Goal: Task Accomplishment & Management: Complete application form

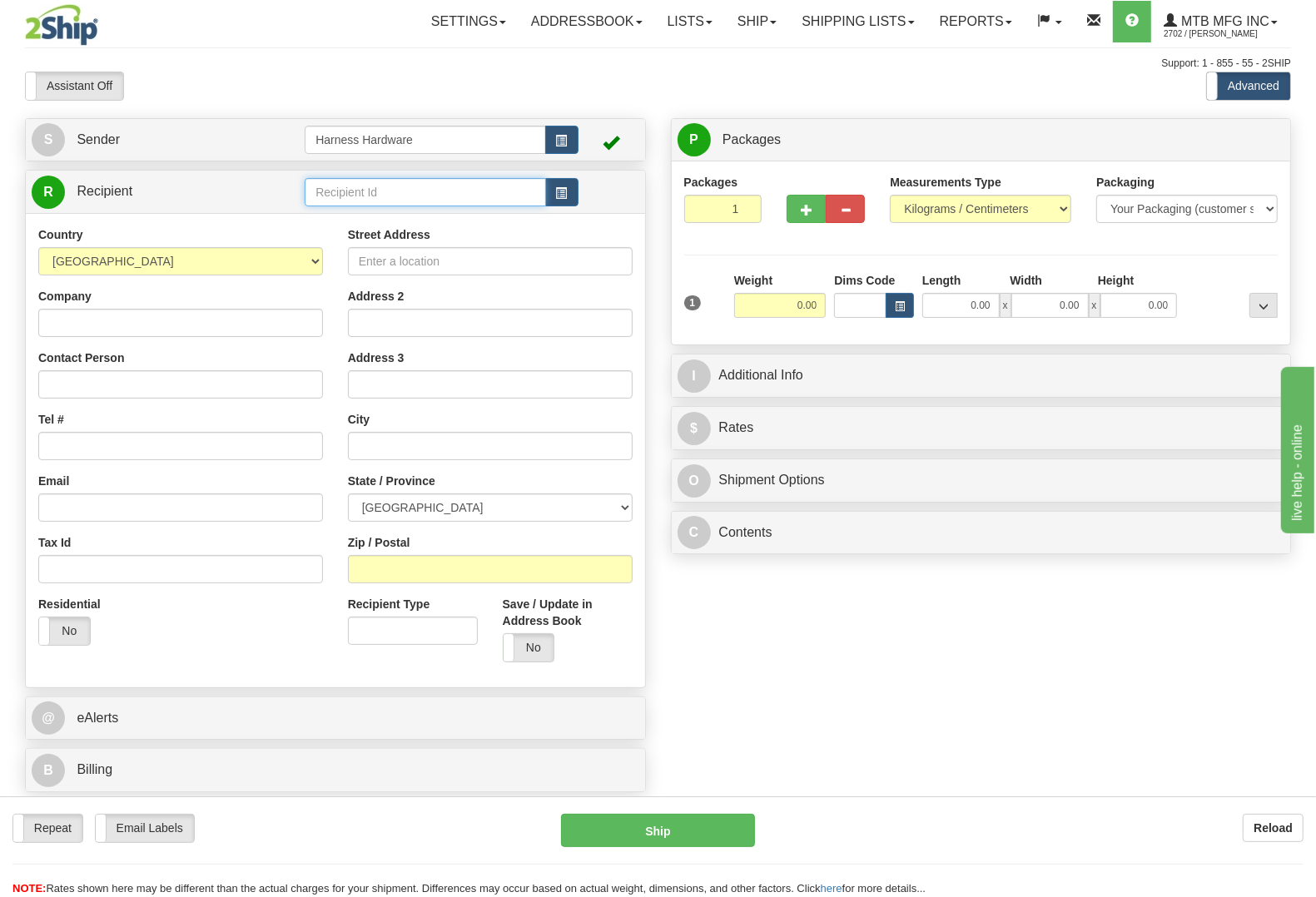
click at [355, 196] on input "text" at bounding box center [425, 192] width 241 height 28
type input "r"
type input "ROLM"
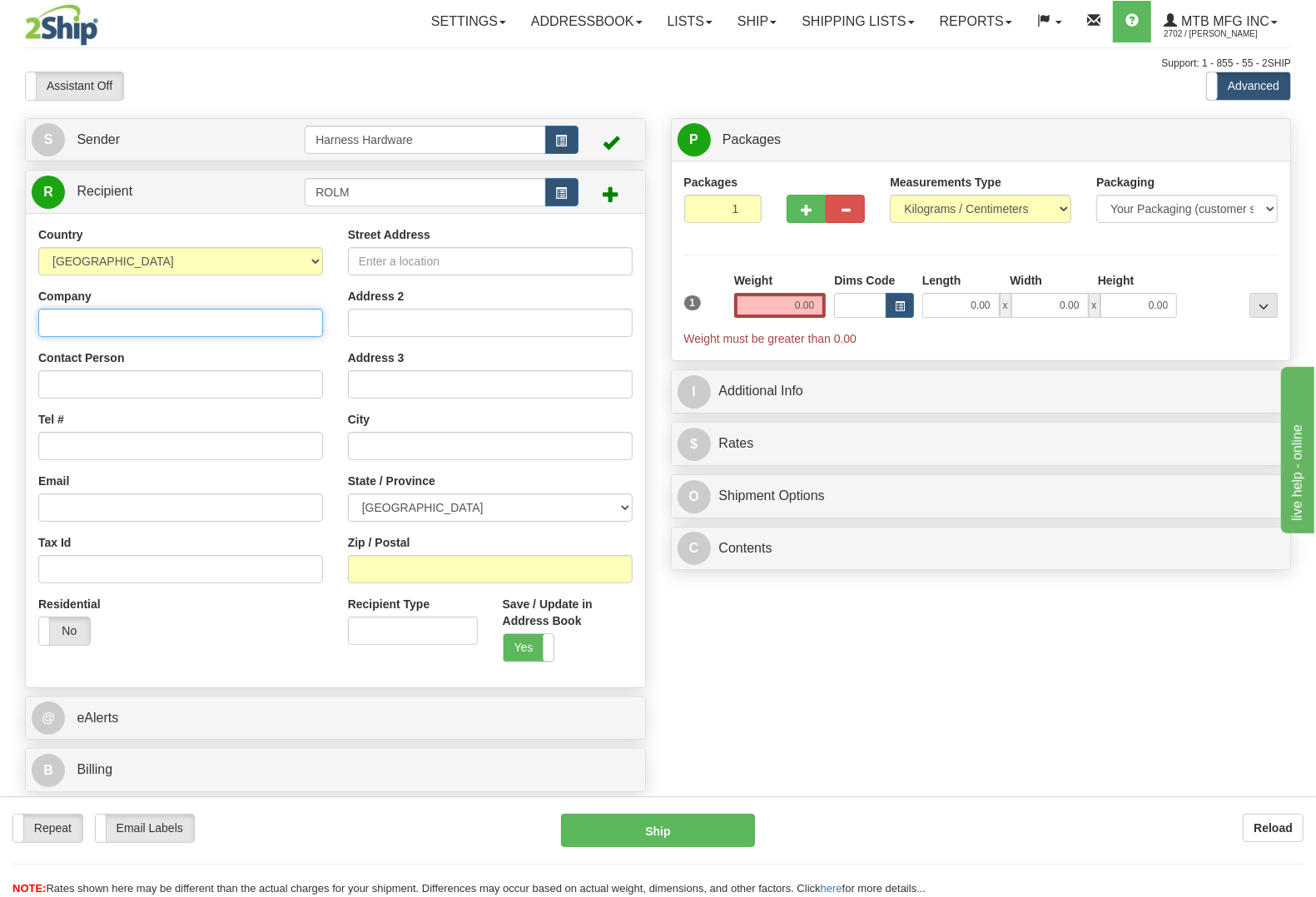
click at [109, 321] on input "Company" at bounding box center [181, 322] width 285 height 28
paste input "[PERSON_NAME] Machinery Limited."
type input "[PERSON_NAME] Machinery Limited."
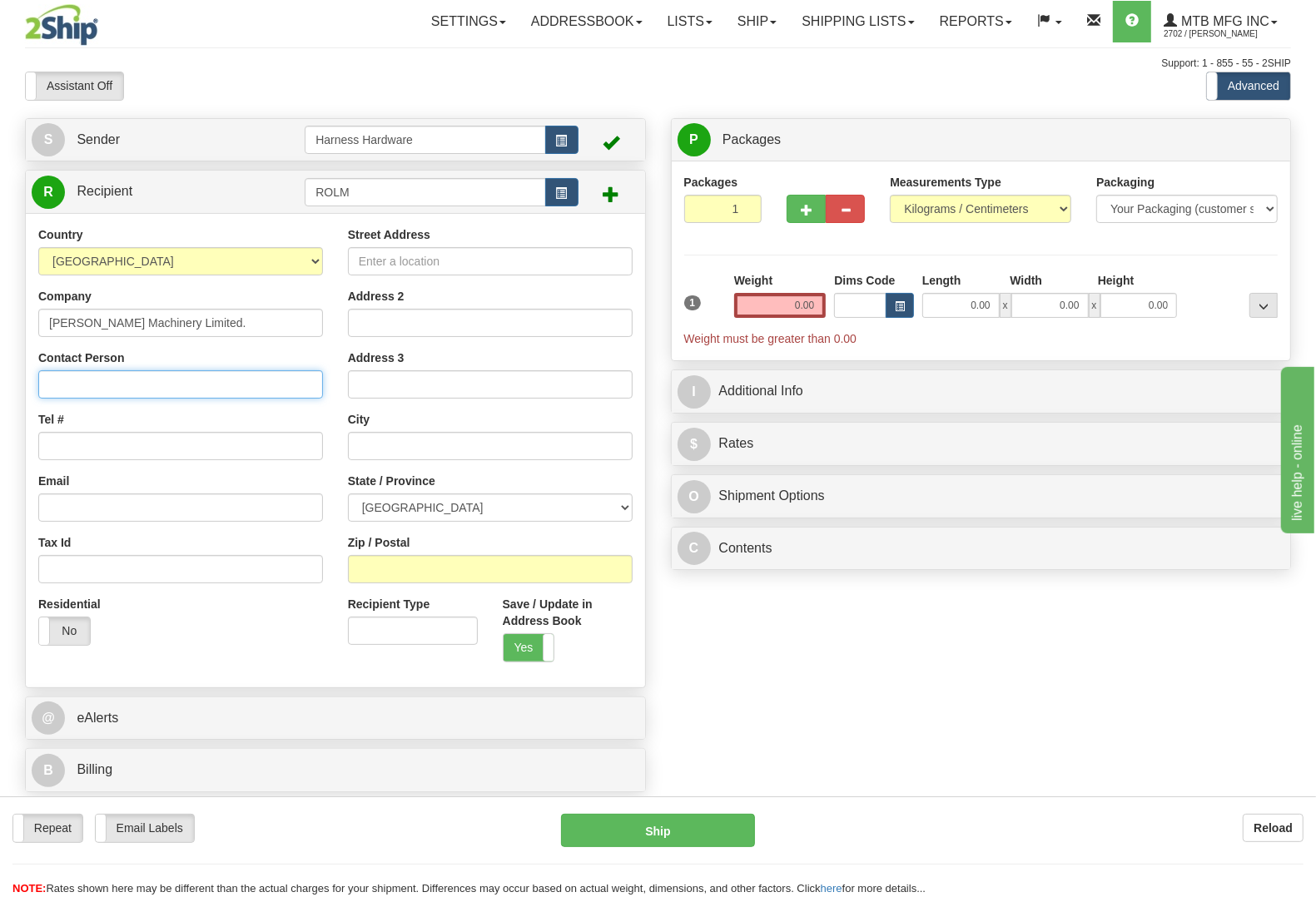
click at [109, 384] on input "Contact Person" at bounding box center [181, 384] width 285 height 28
paste input "PARTS"
type input "PARTS"
click at [105, 448] on input "Tel #" at bounding box center [181, 446] width 285 height 28
paste input "[PHONE_NUMBER]"
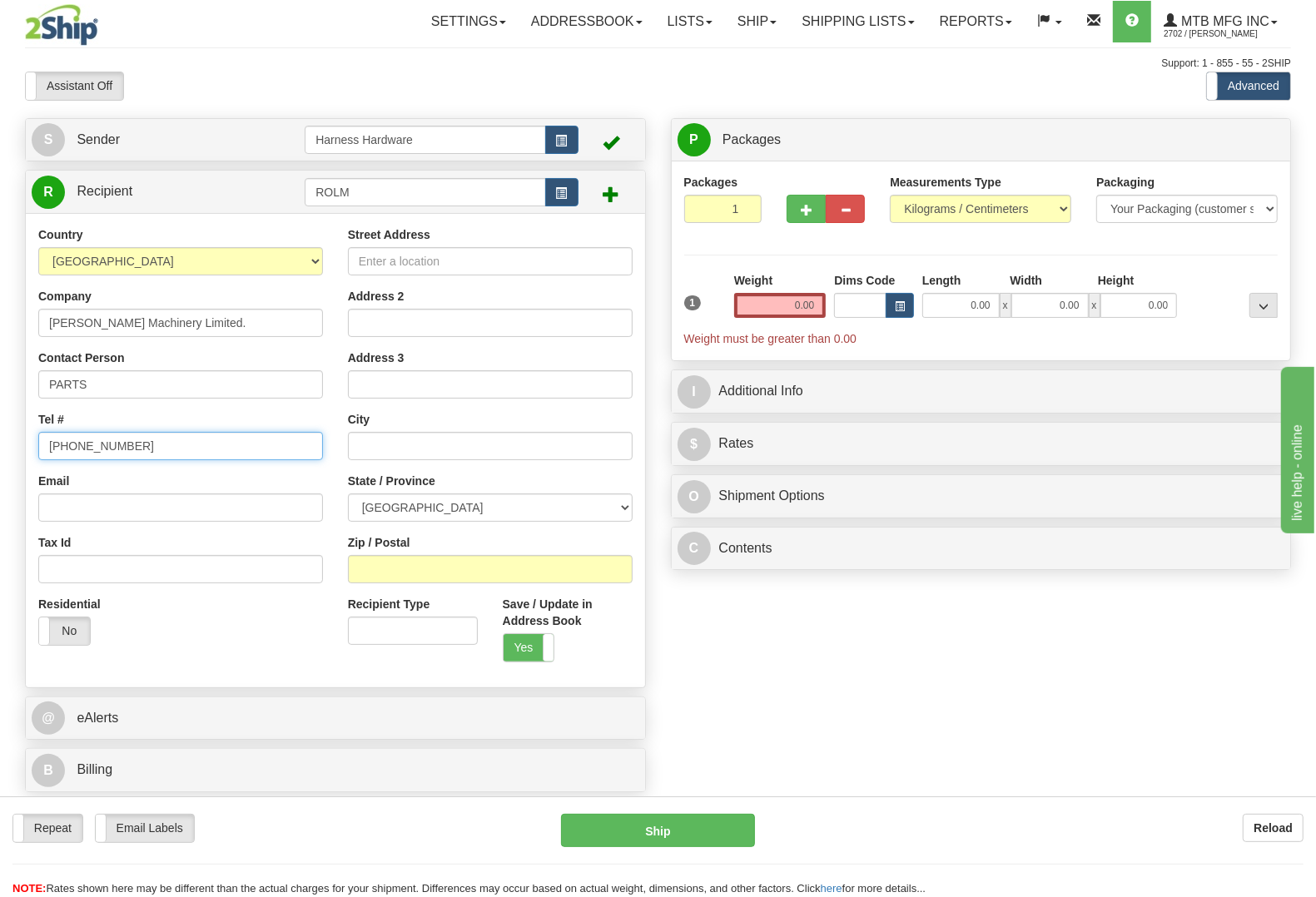
type input "[PHONE_NUMBER]"
click at [600, 260] on input "Street Address" at bounding box center [490, 261] width 285 height 28
paste input "[STREET_ADDRESS]"
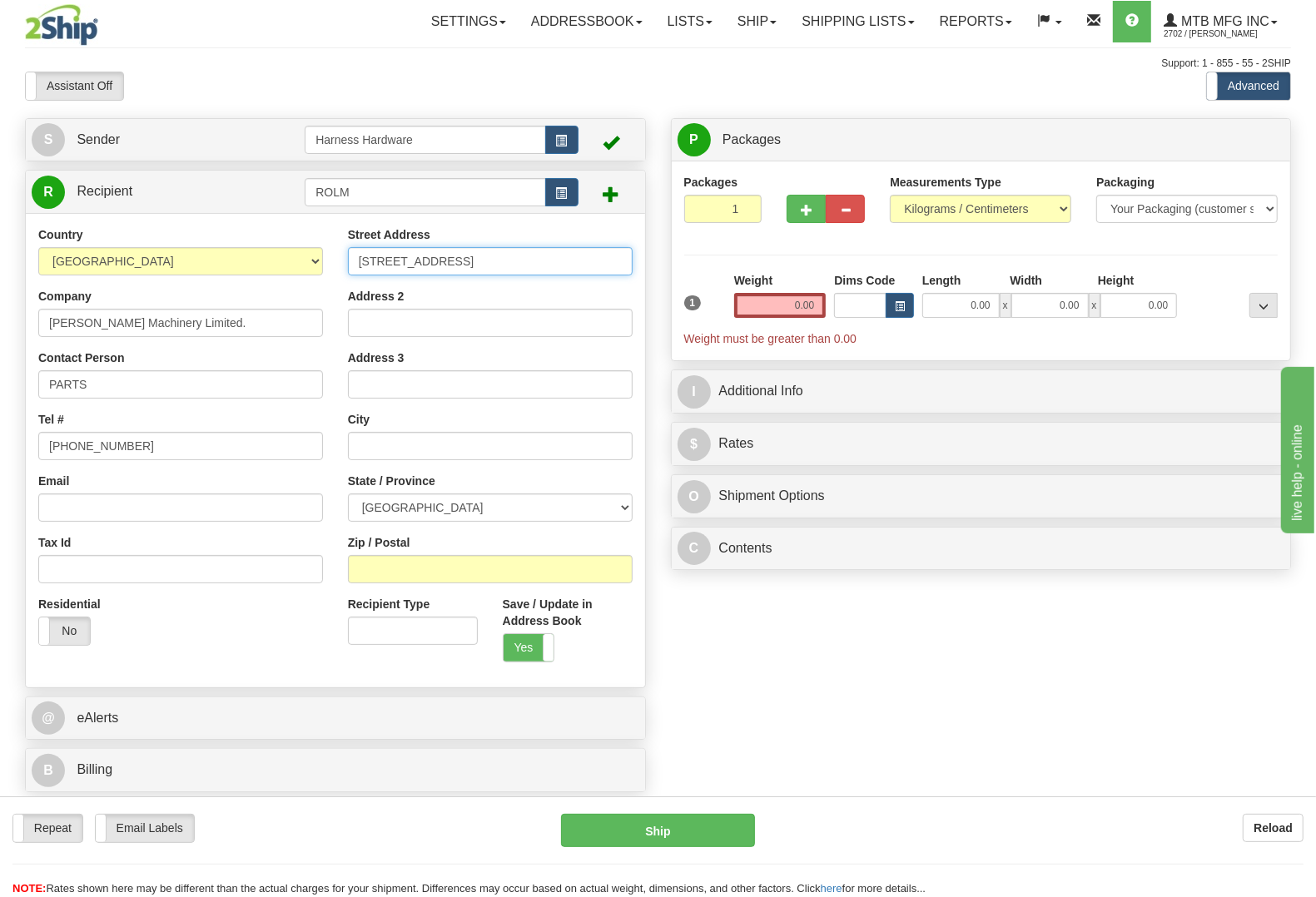
type input "[STREET_ADDRESS]"
click at [423, 567] on input "Zip / Postal" at bounding box center [490, 569] width 285 height 28
paste input "V2P 4H3"
type input "V2P 4H3"
type input "CHILLIWACK"
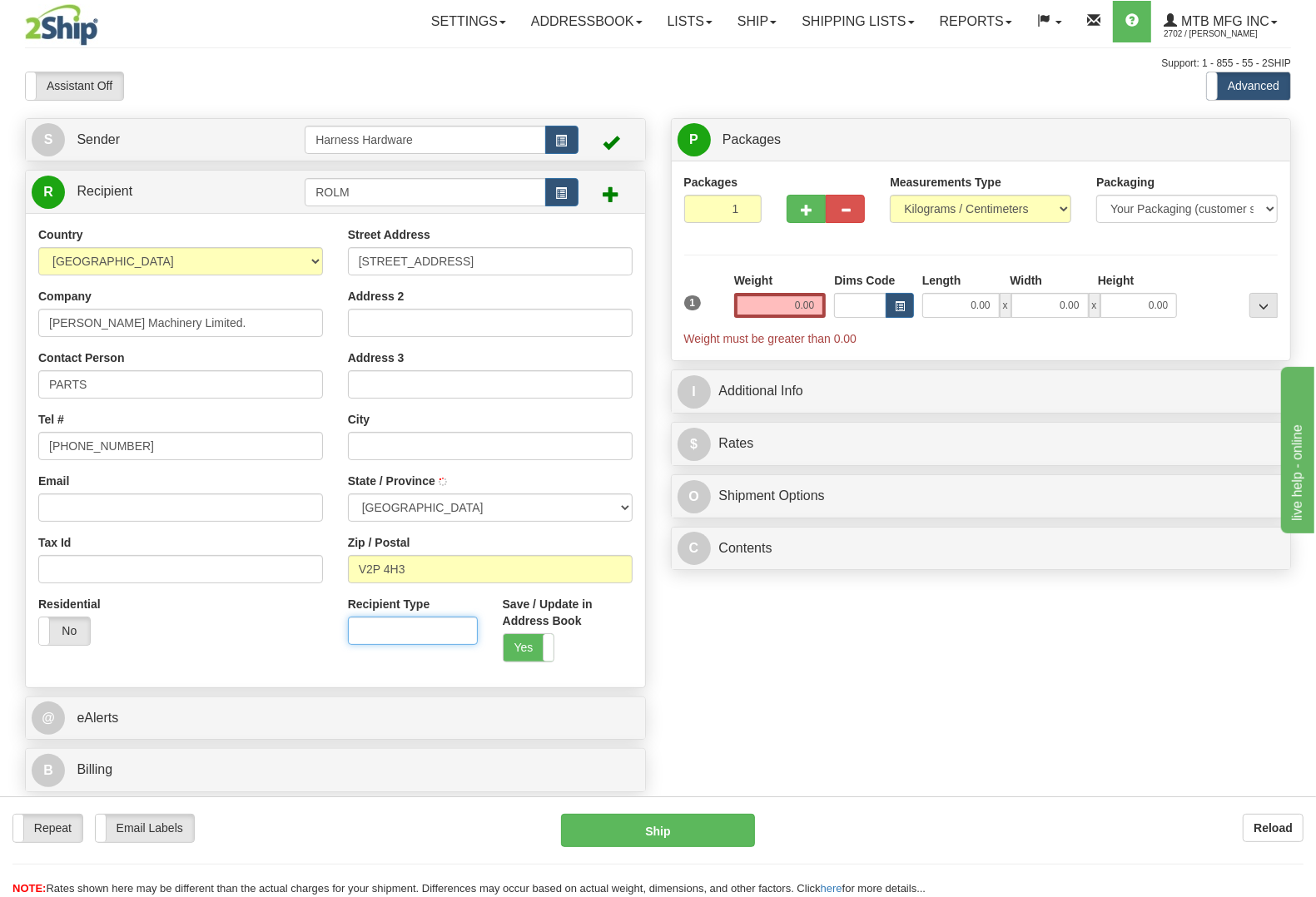
select select "BC"
click at [752, 315] on input "0.00" at bounding box center [780, 305] width 92 height 25
type input "5.50"
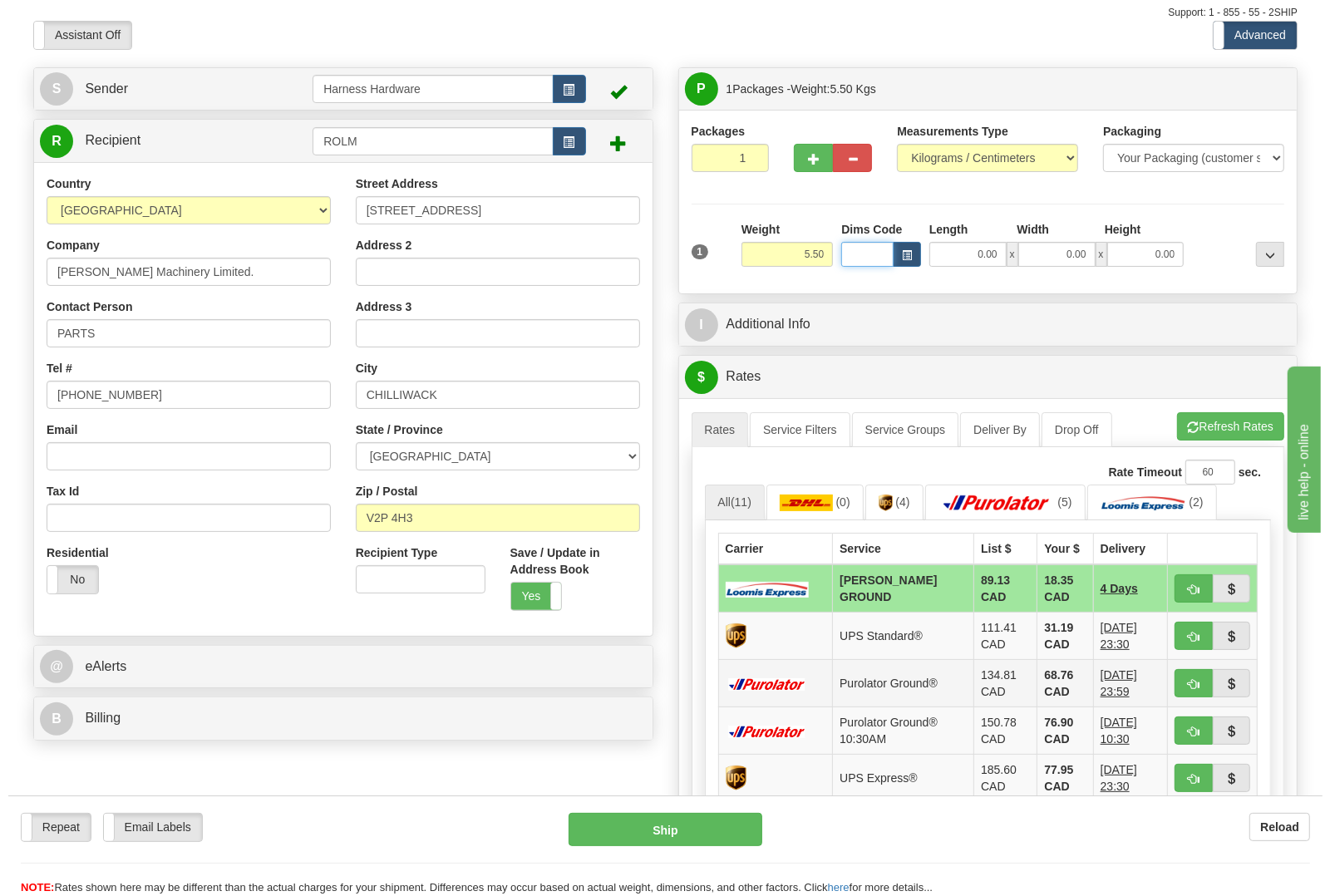
scroll to position [104, 0]
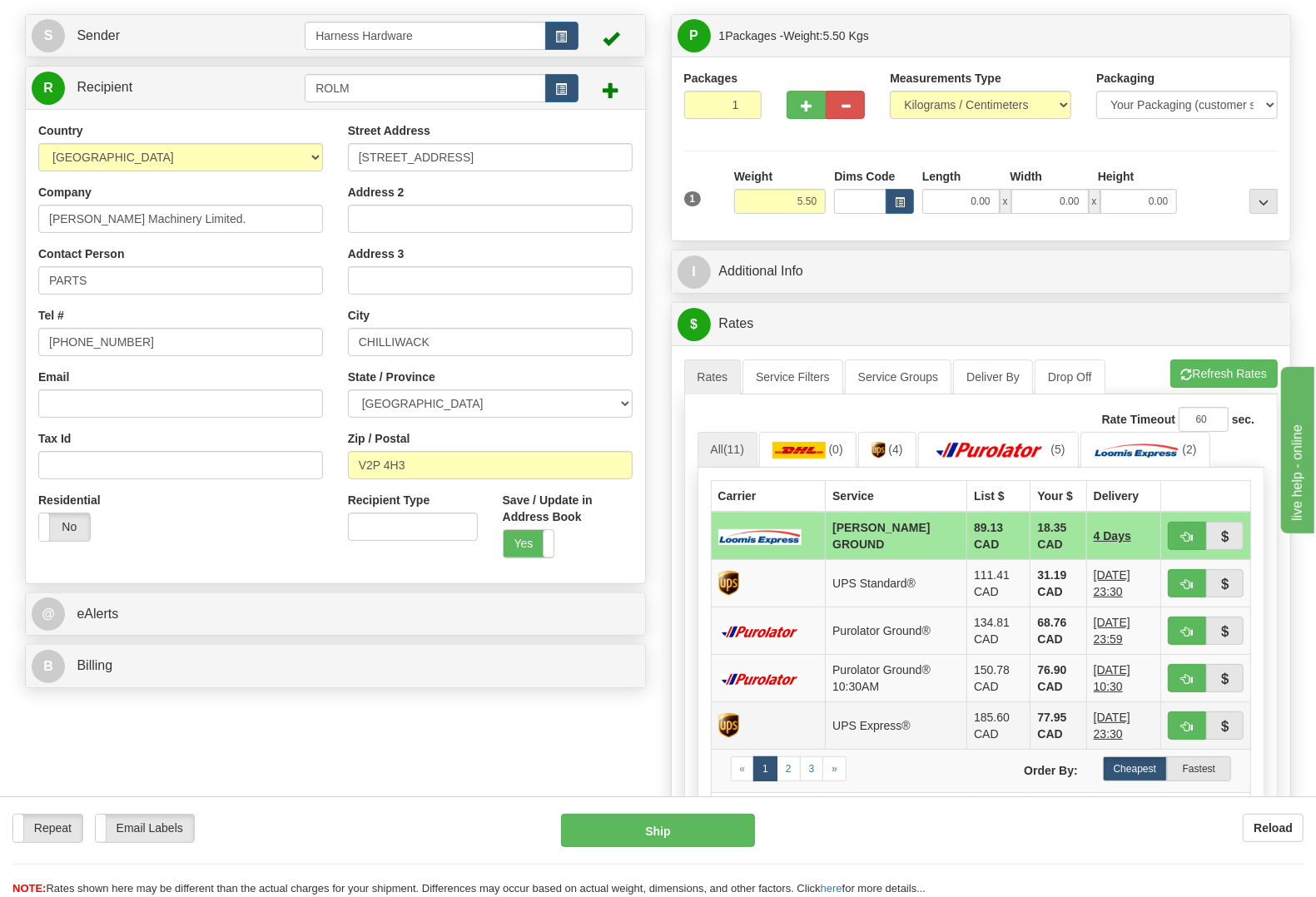
click at [928, 737] on td "UPS Express®" at bounding box center [895, 726] width 142 height 47
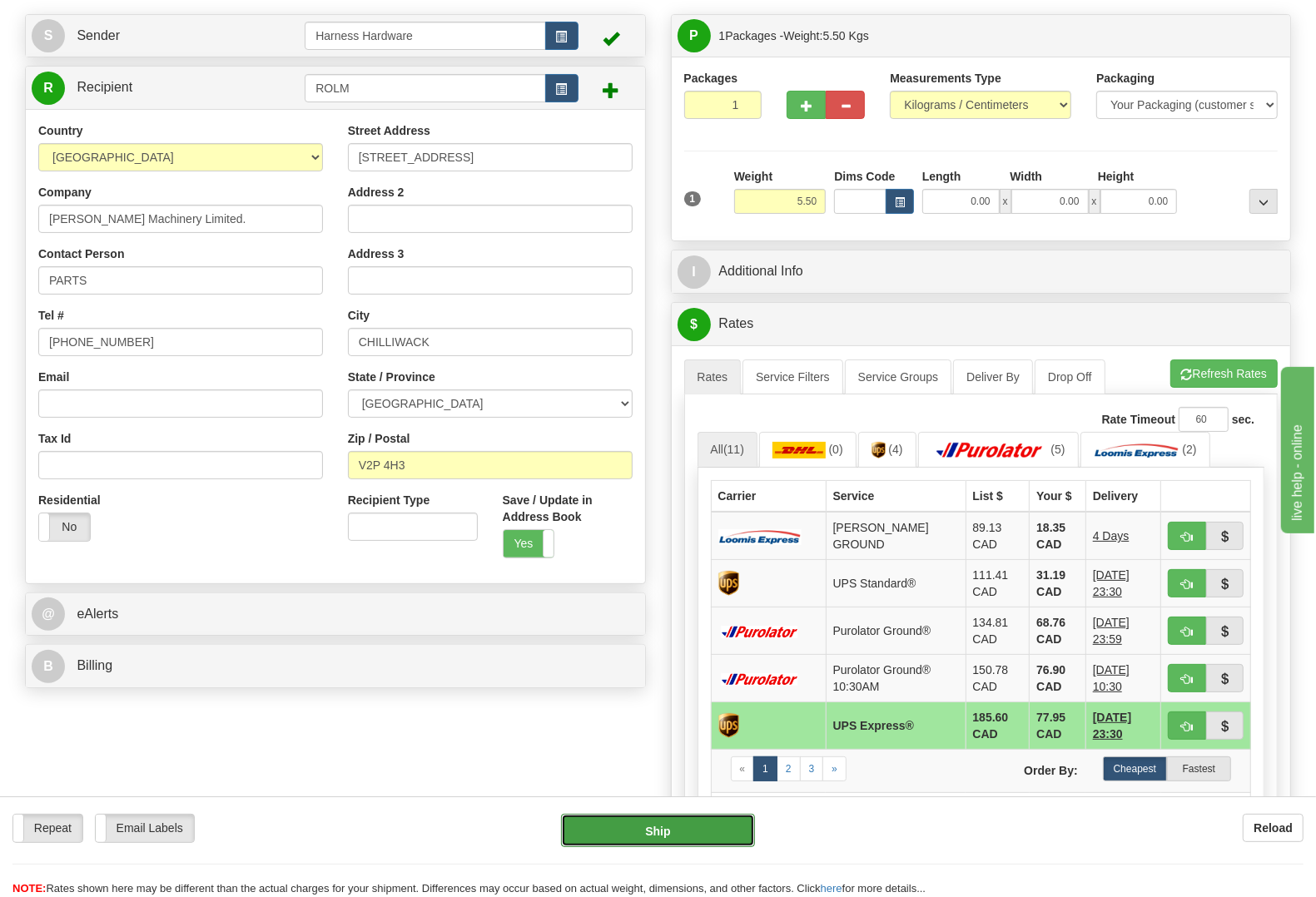
click at [689, 828] on button "Ship" at bounding box center [658, 830] width 194 height 34
type input "01"
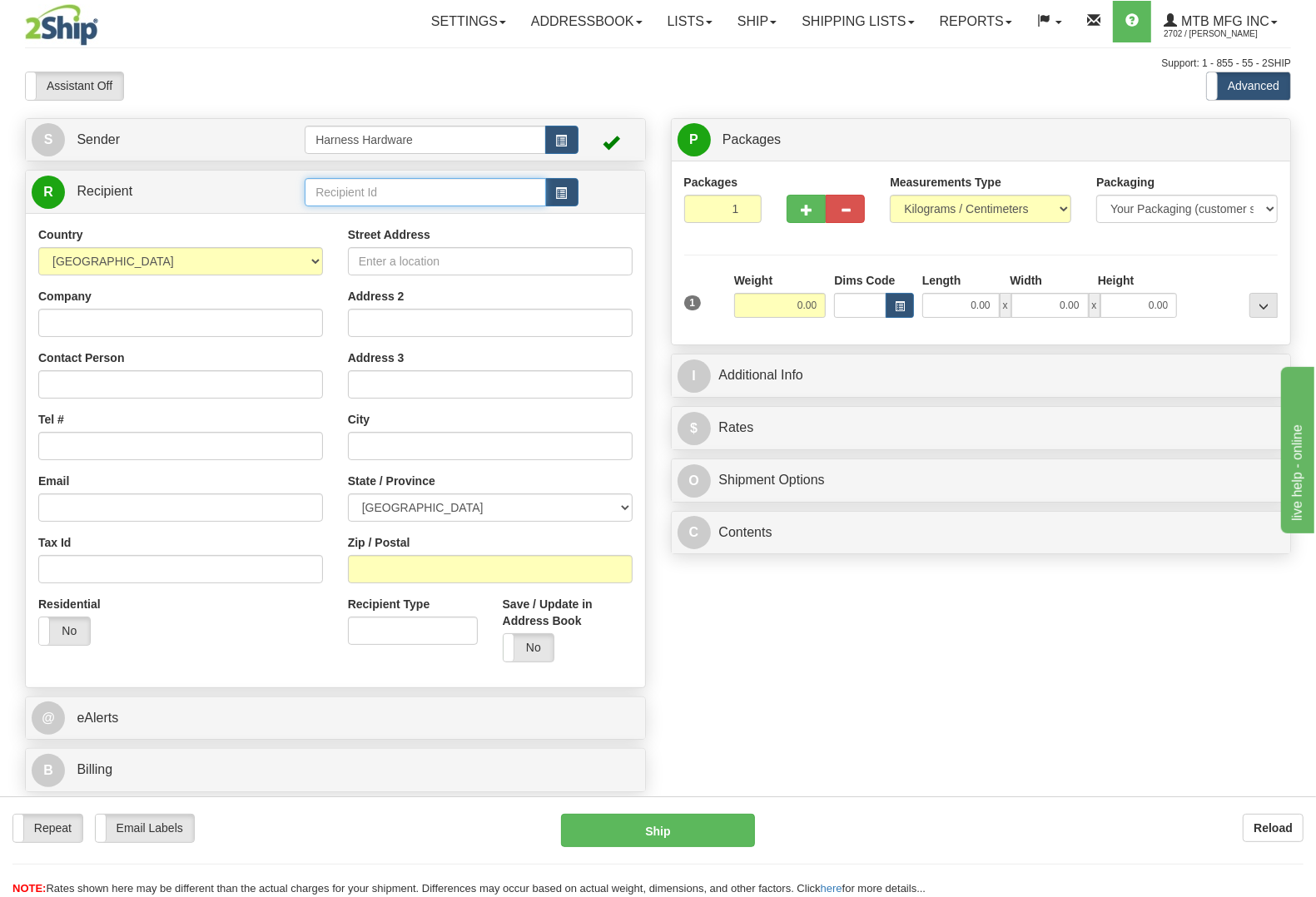
click at [346, 193] on input "text" at bounding box center [425, 192] width 241 height 28
type input "KRIB"
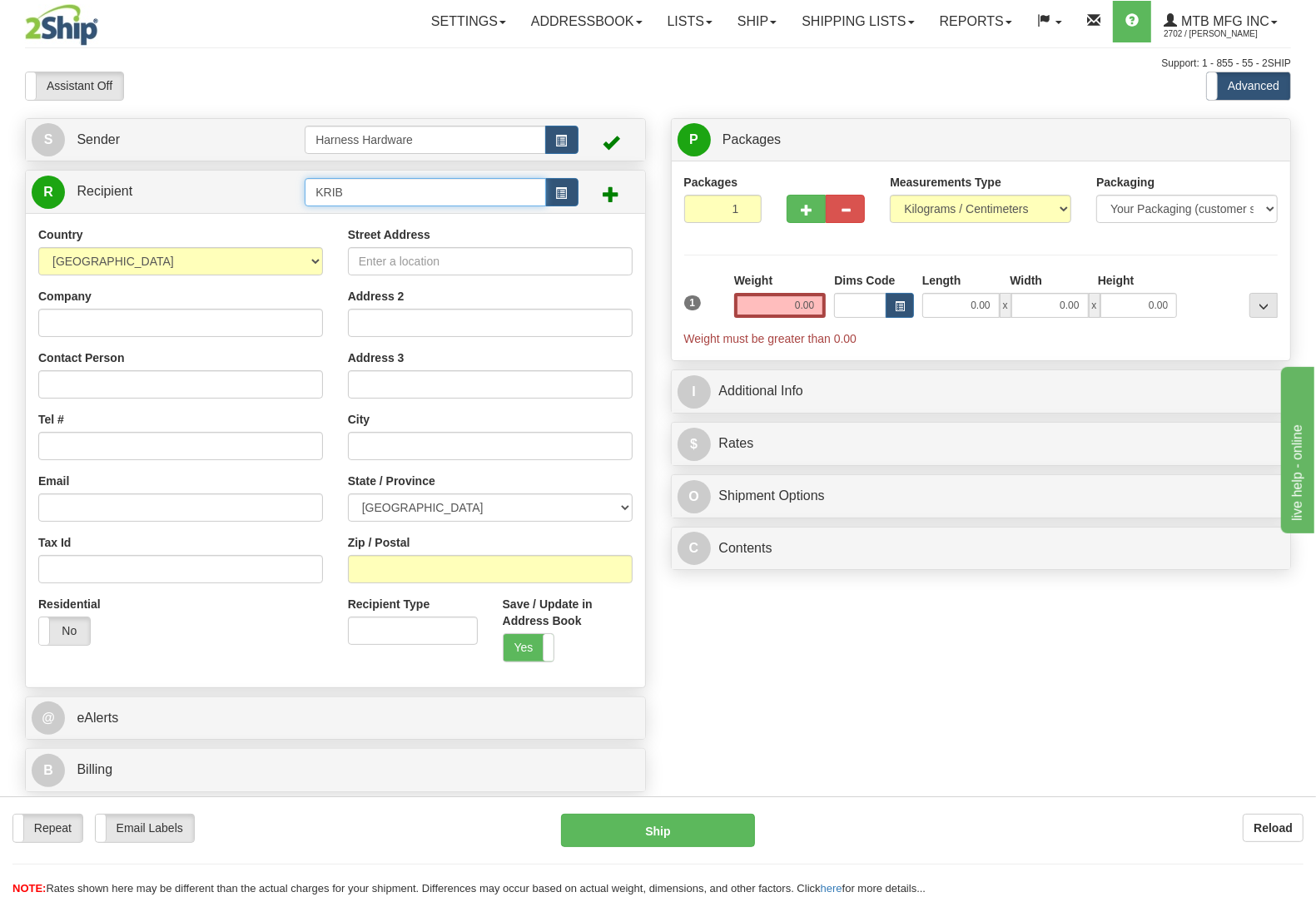
drag, startPoint x: 402, startPoint y: 197, endPoint x: 210, endPoint y: 185, distance: 192.4
click at [210, 185] on tr "R Recipient KRIB" at bounding box center [335, 192] width 607 height 34
type input "909W"
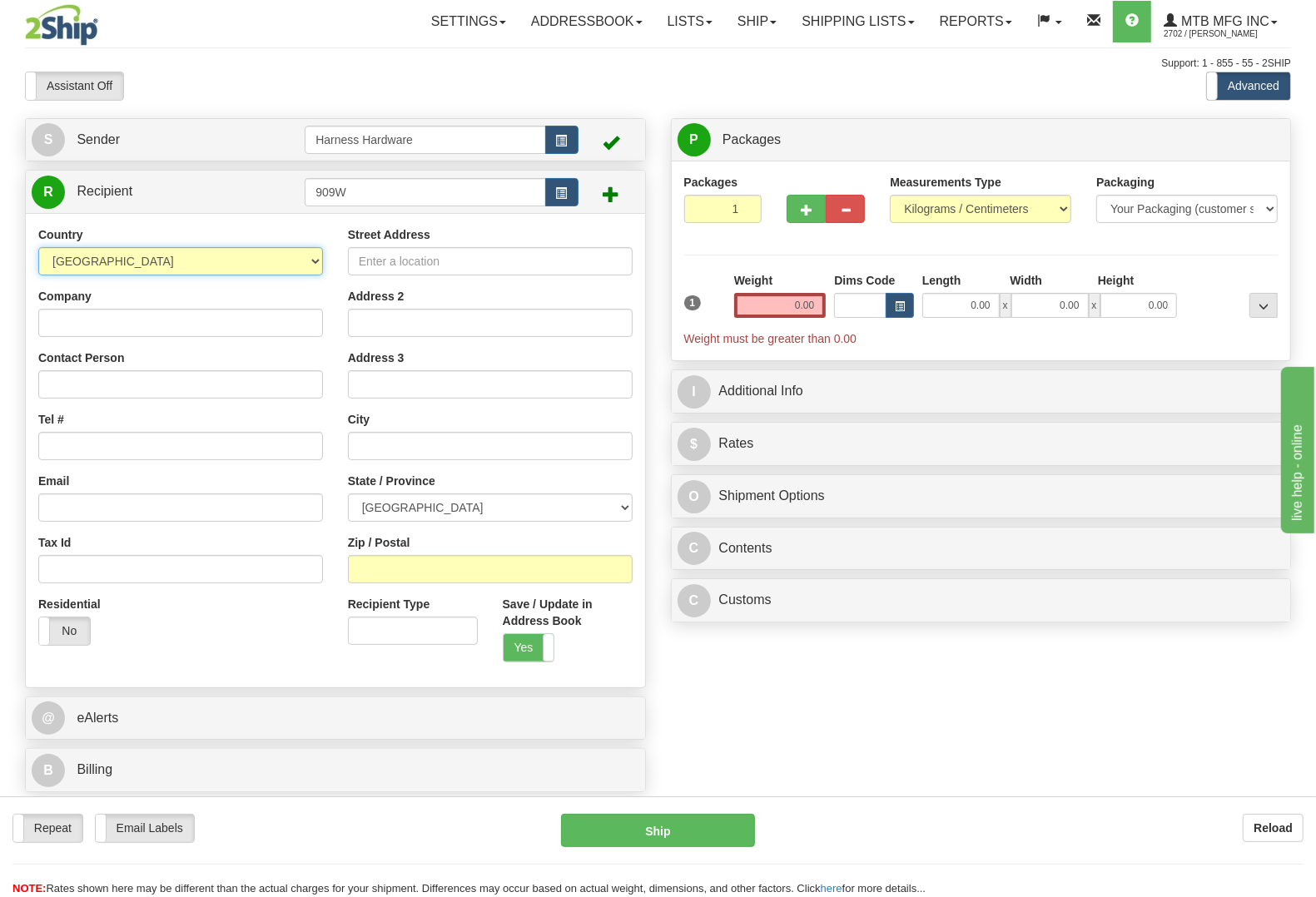
select select "US"
paste input "909 WAREHOUSE"
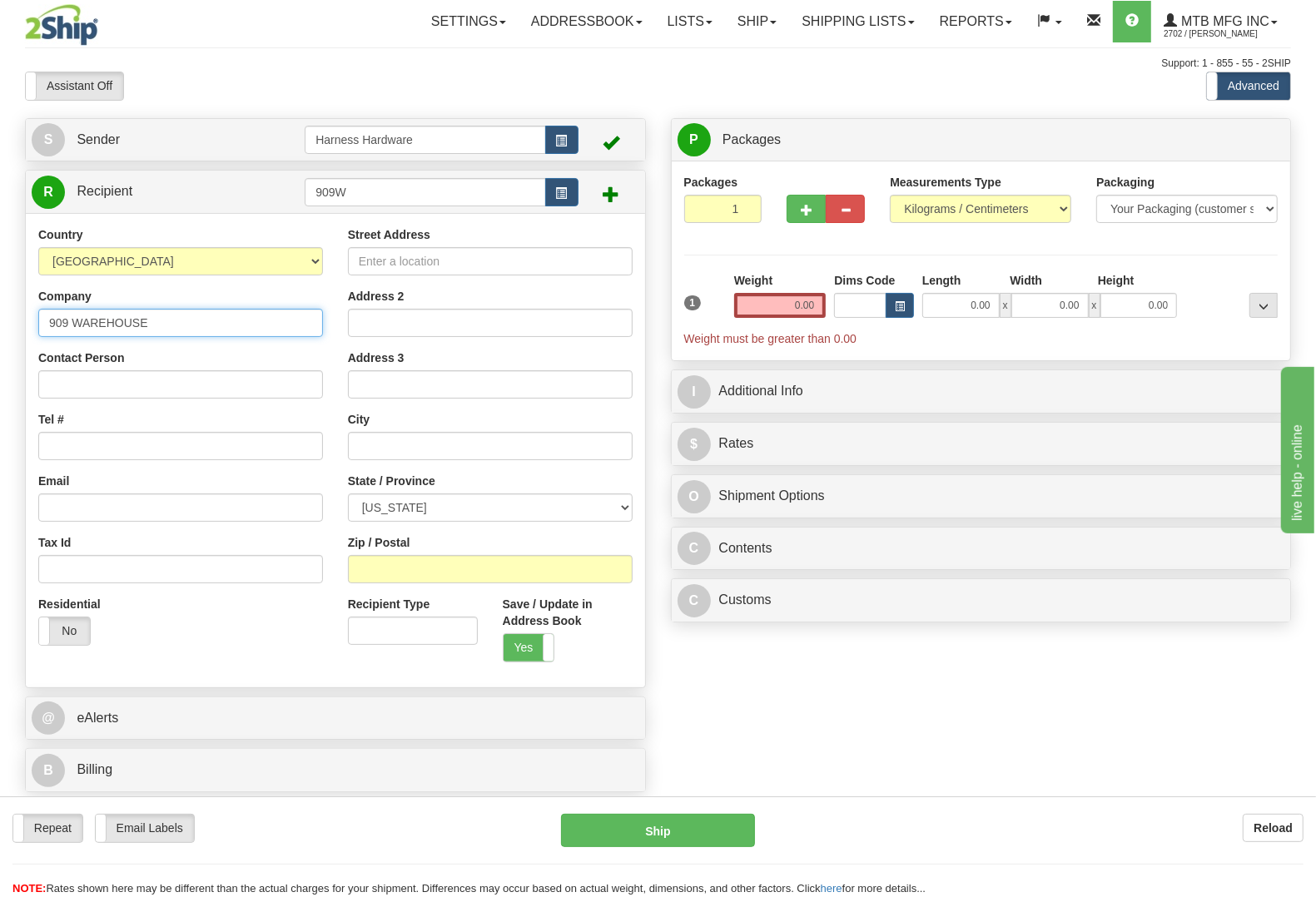
type input "909 WAREHOUSE"
click at [118, 380] on input "Contact Person" at bounding box center [181, 384] width 285 height 28
paste input "KRISTIN BARR"
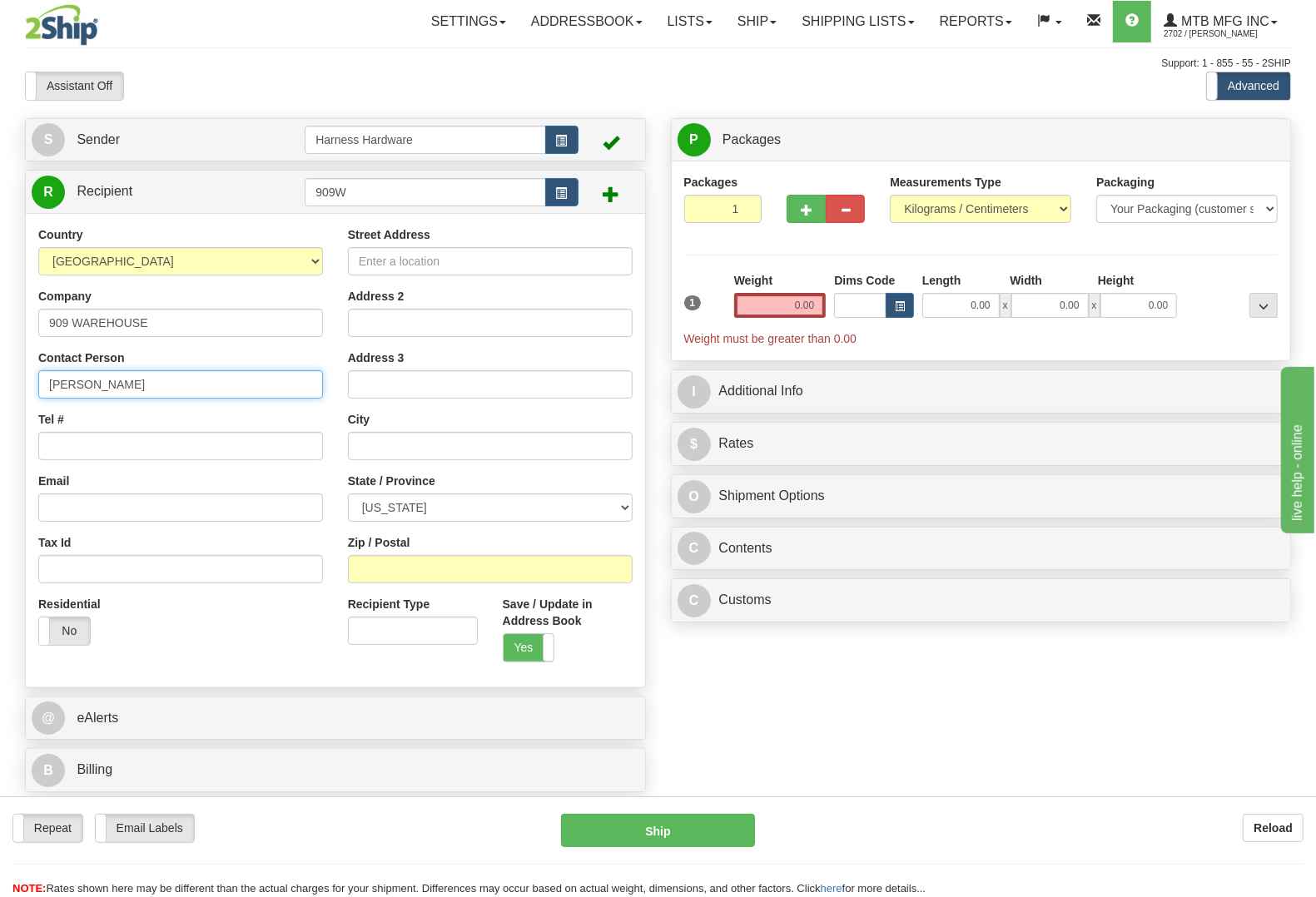
type input "KRISTIN BARR"
click at [151, 454] on input "Tel #" at bounding box center [181, 446] width 285 height 28
paste input "(225) 655 2019"
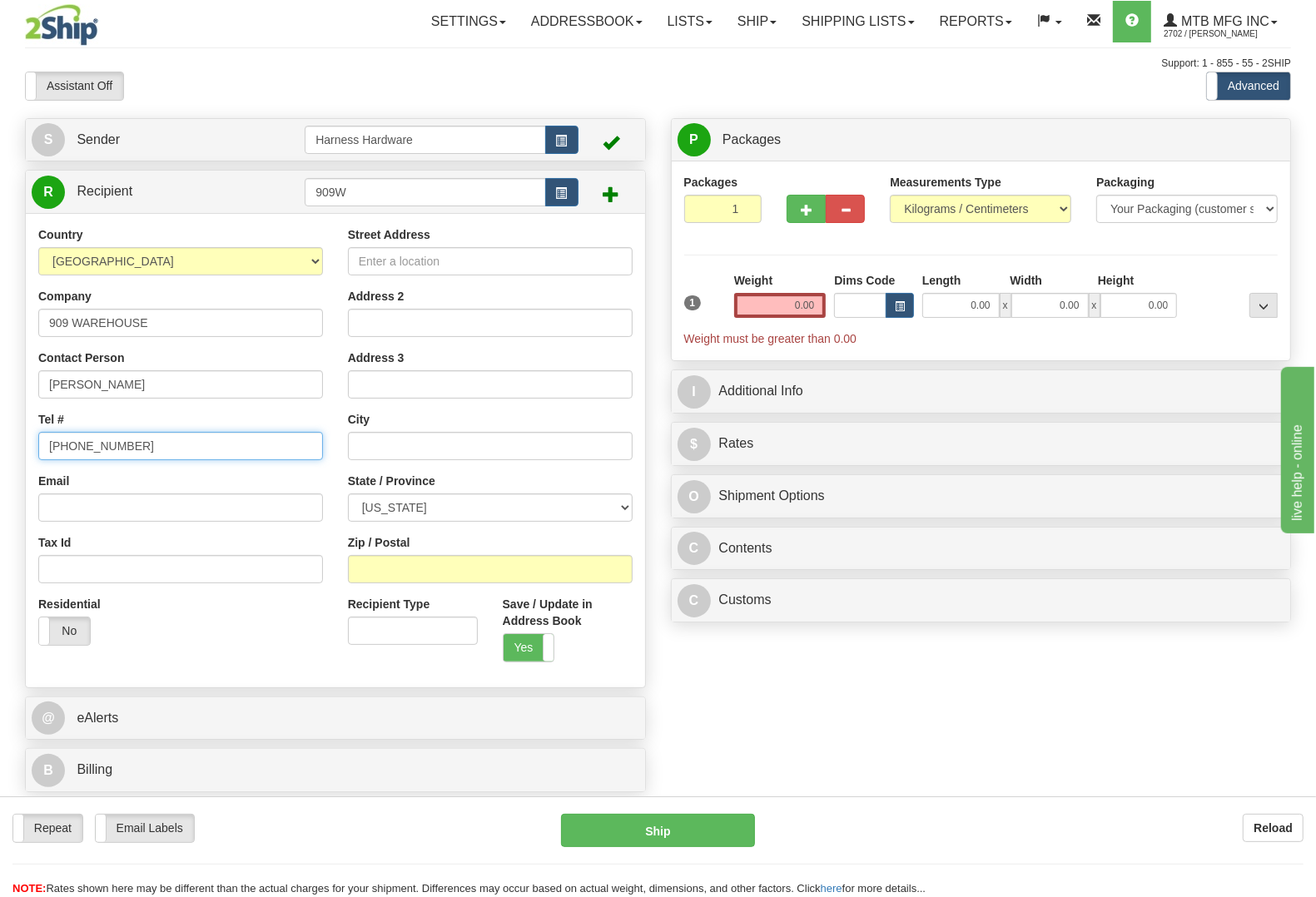
type input "(225) 655 2019"
click at [408, 255] on input "Street Address" at bounding box center [490, 261] width 285 height 28
paste input "17544 Tunica Trace"
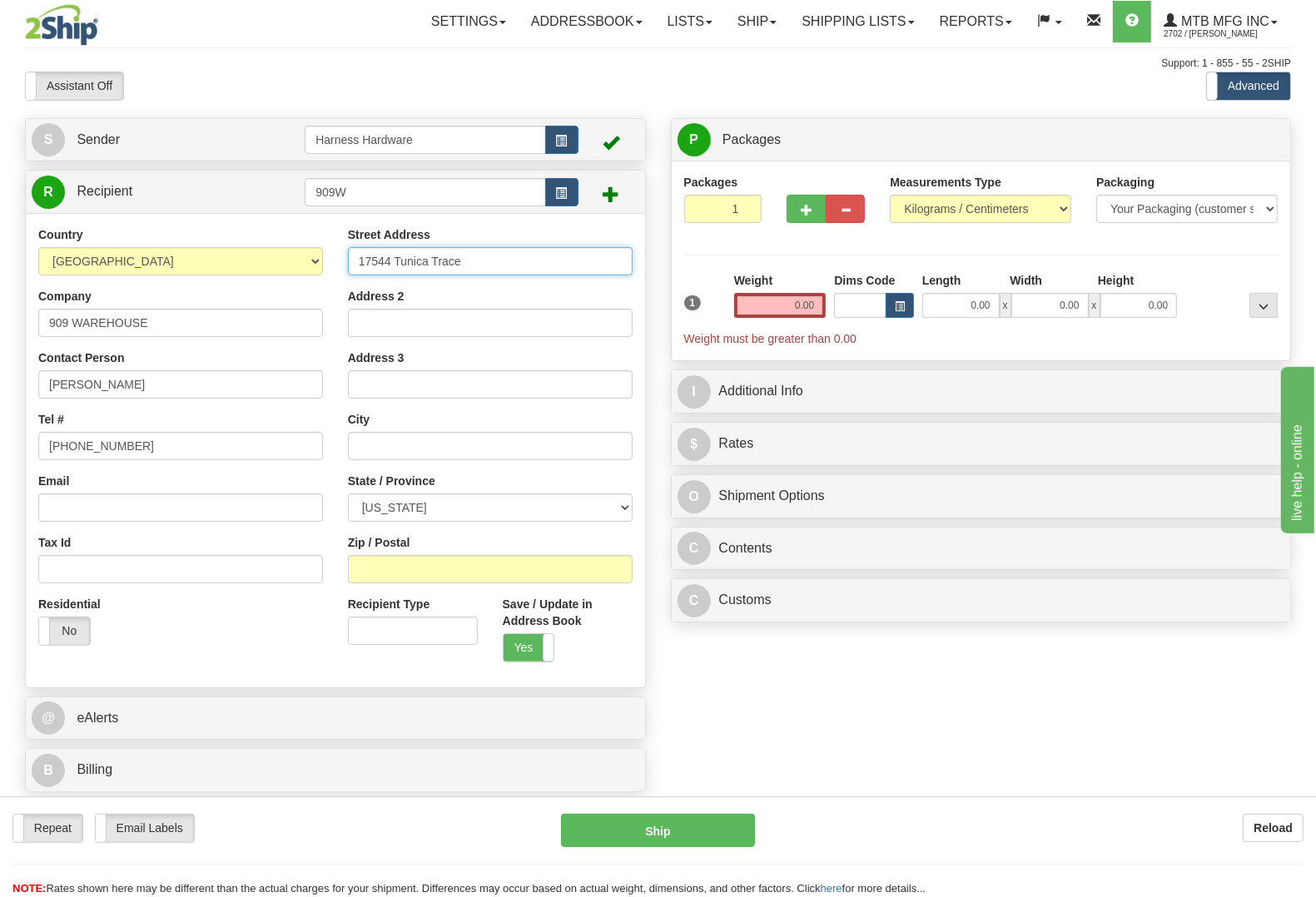
type input "17544 Tunica Trace"
click at [393, 571] on input "Zip / Postal" at bounding box center [490, 569] width 285 height 28
paste input "70712"
type input "70712"
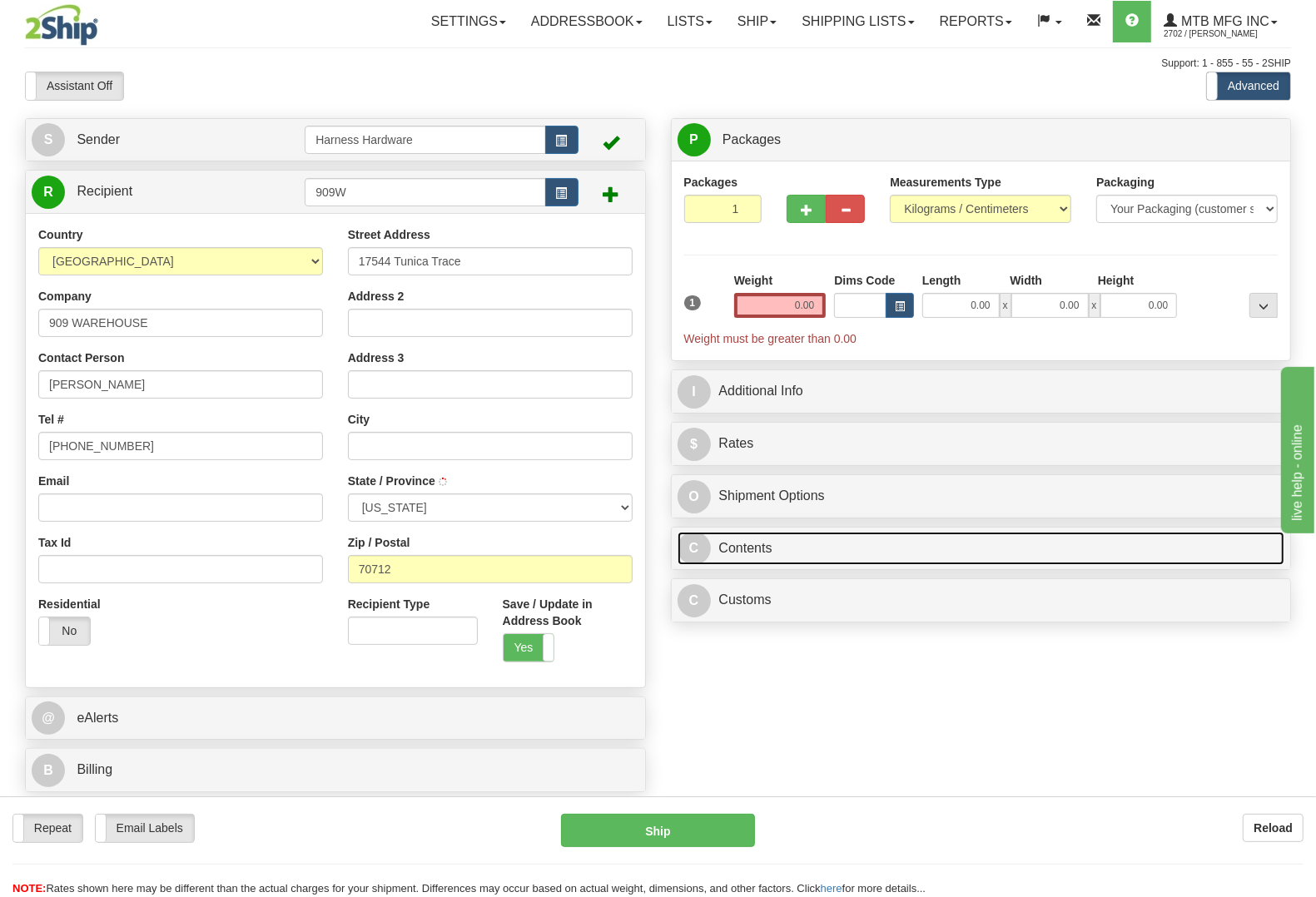
click at [815, 561] on link "C Contents" at bounding box center [981, 548] width 607 height 34
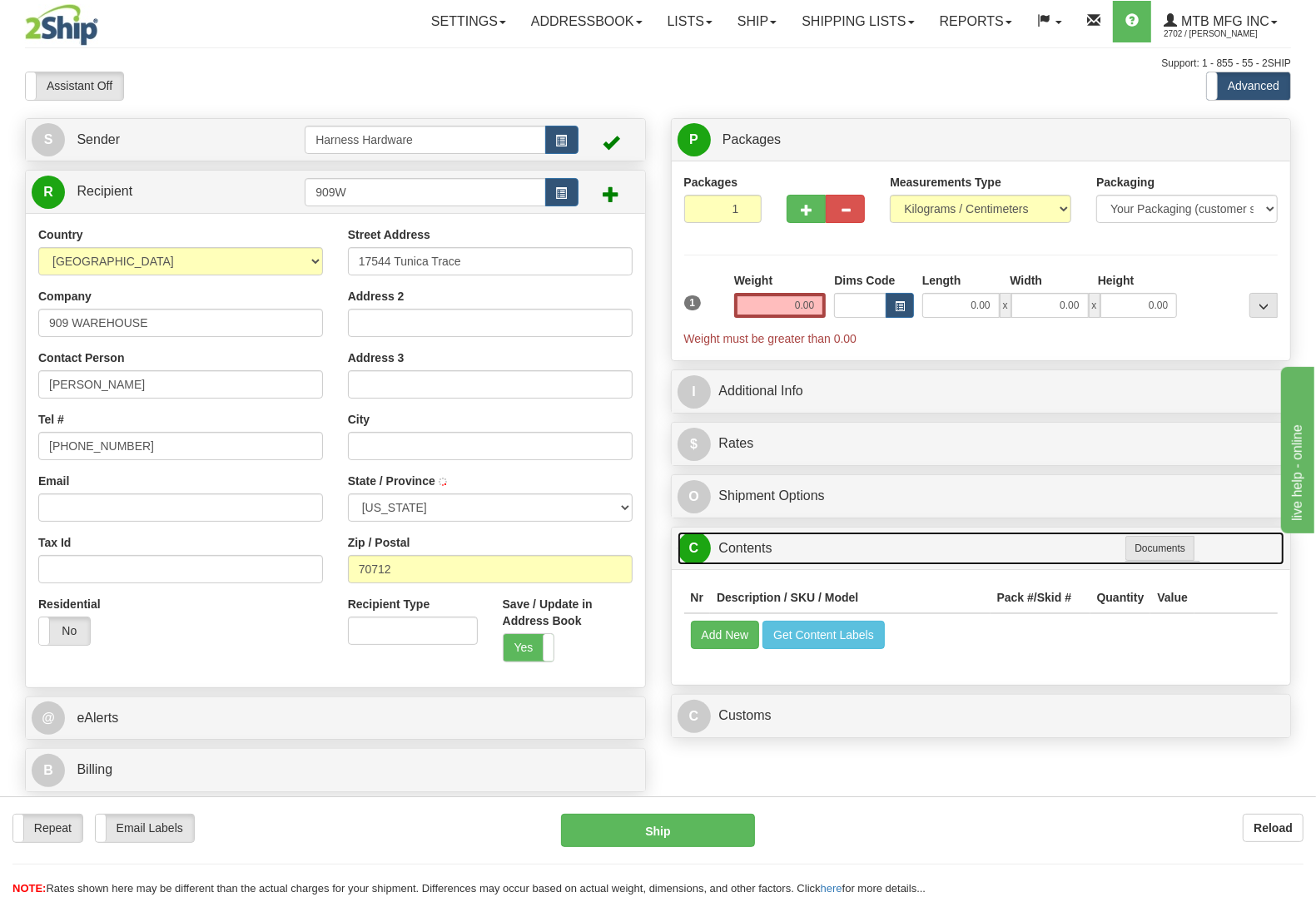
type input "[GEOGRAPHIC_DATA]"
select select "LA"
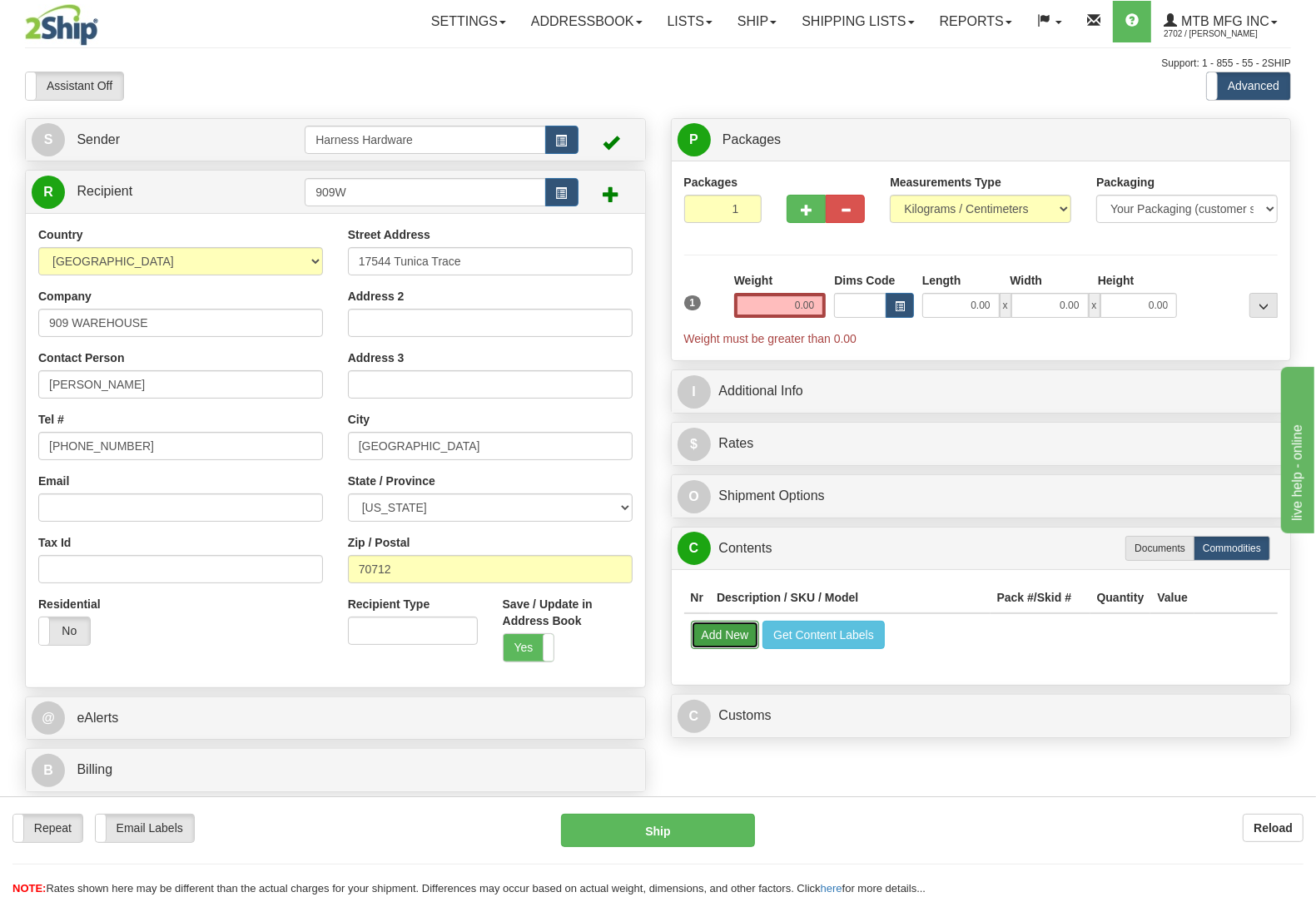
click at [725, 638] on button "Add New" at bounding box center [725, 634] width 69 height 28
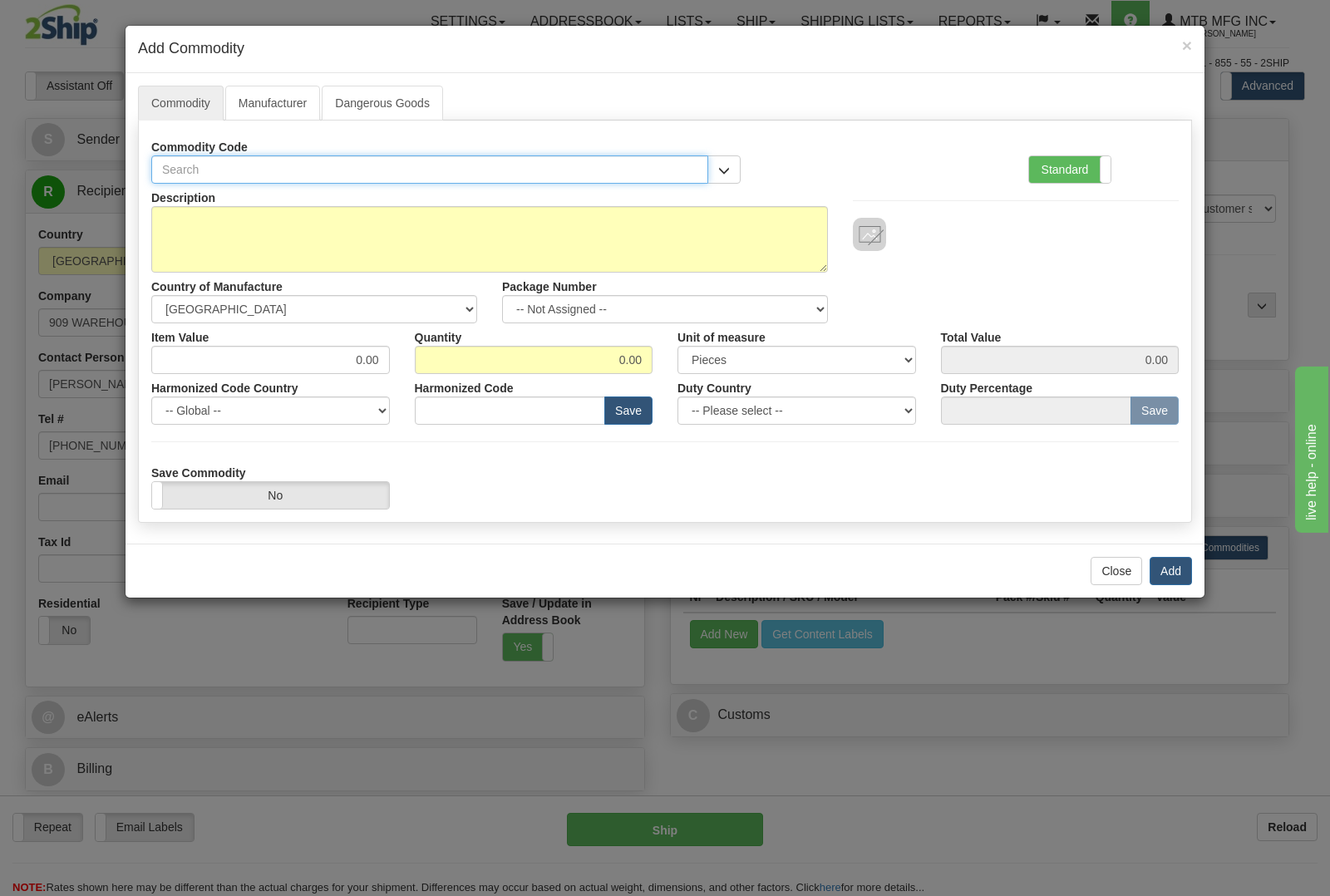
click at [519, 170] on input "text" at bounding box center [429, 169] width 557 height 28
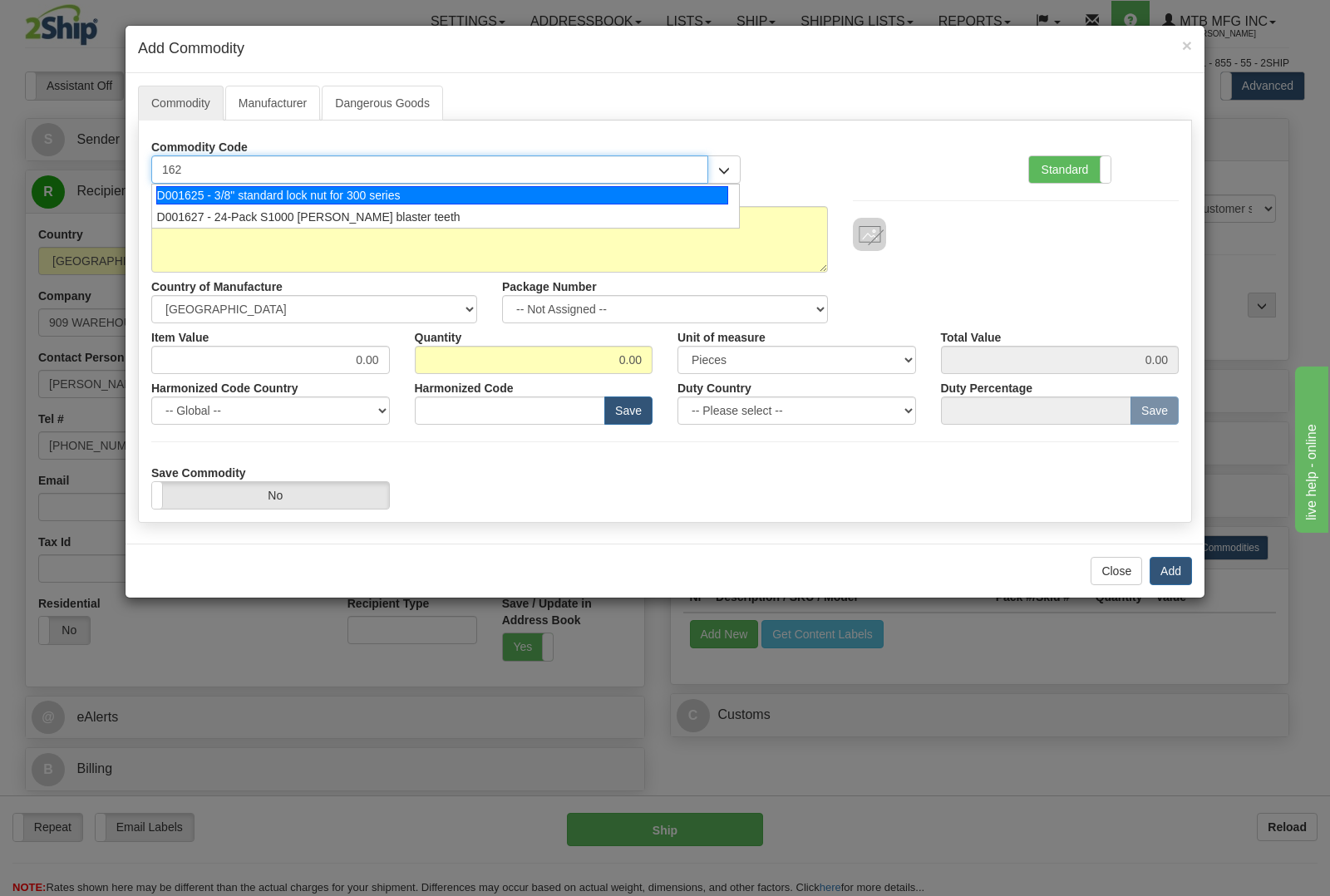
type input "1627"
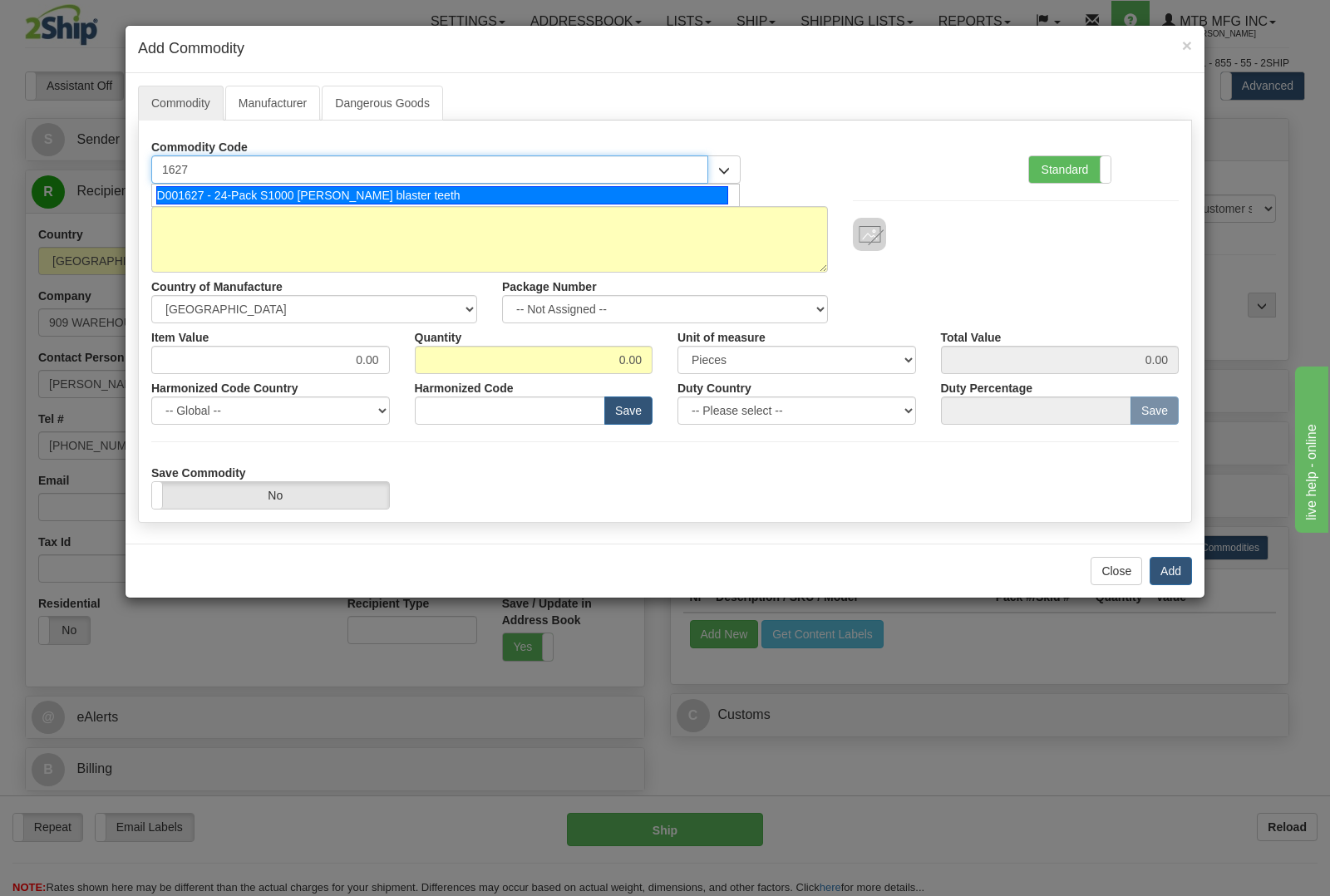
click at [647, 192] on div "D001627 - 24-Pack S1000 stump blaster teeth" at bounding box center [443, 195] width 573 height 18
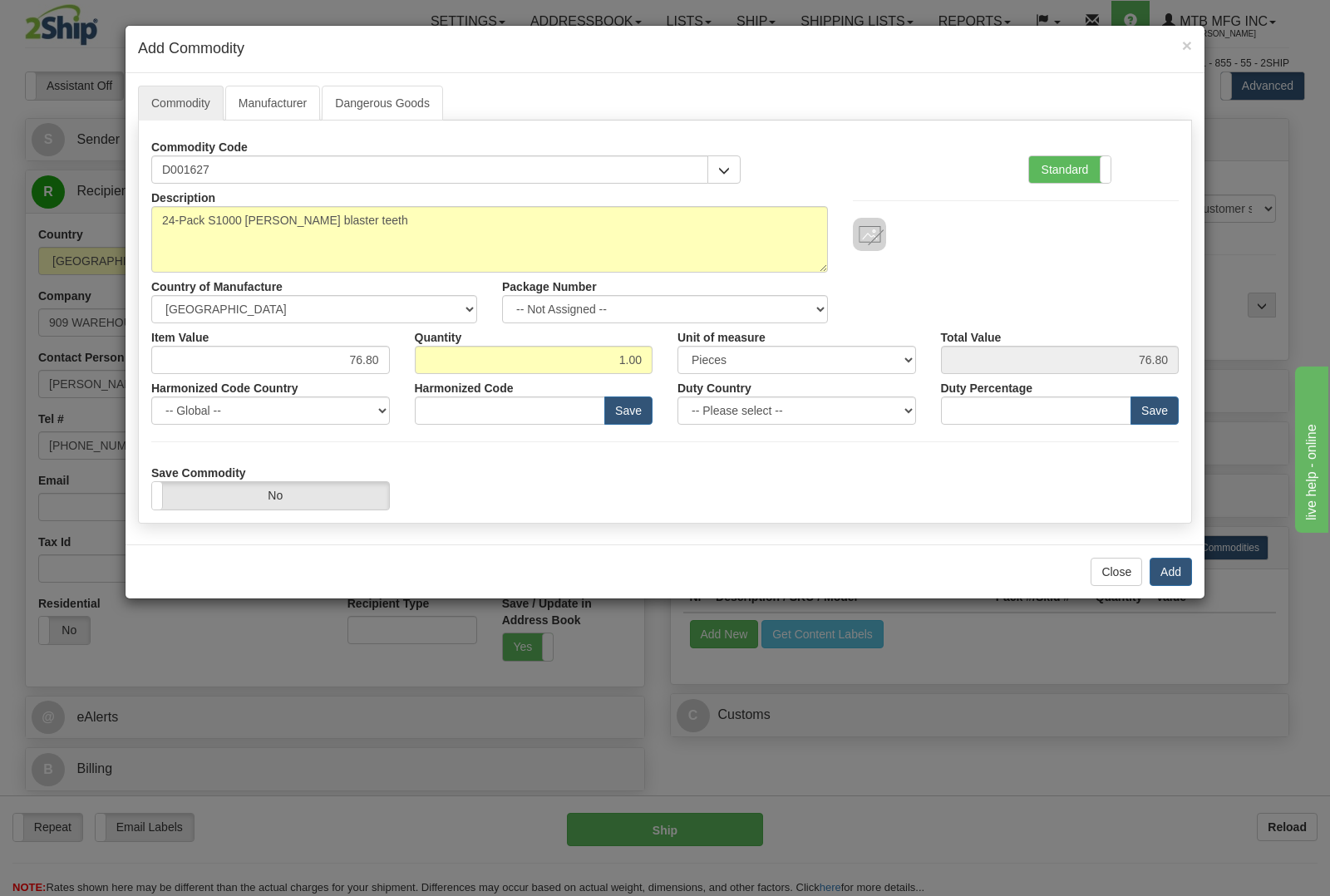
type input "8436.99.0029"
drag, startPoint x: 596, startPoint y: 371, endPoint x: 683, endPoint y: 364, distance: 87.3
click at [683, 364] on div "Item Value 76.80 Quantity 1.00 Unit of measure 3 Thousand Square Inches Adjustm…" at bounding box center [665, 348] width 1052 height 51
type input "E"
type input "3"
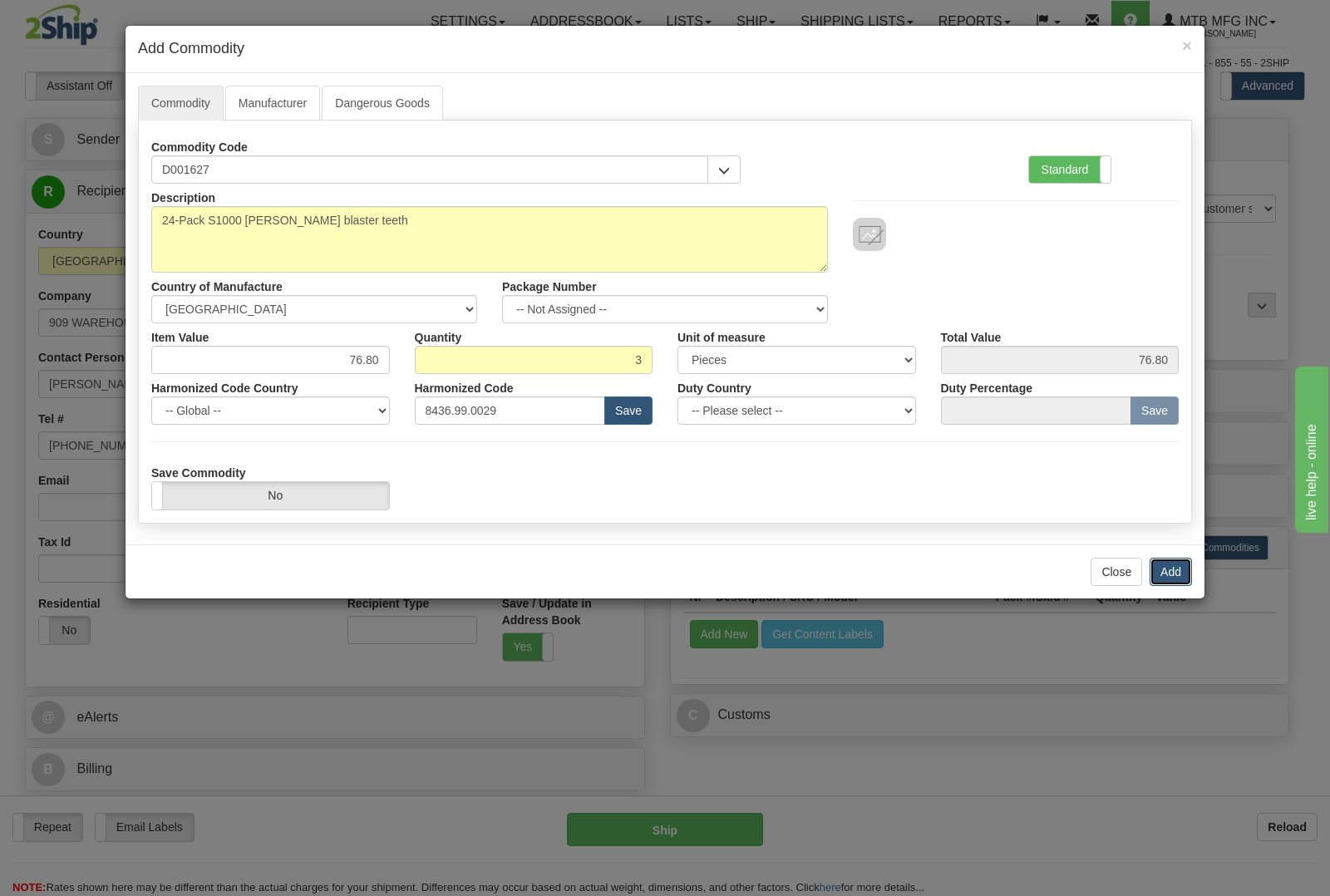
type input "230.40"
click at [1166, 572] on button "Add" at bounding box center [1170, 571] width 42 height 28
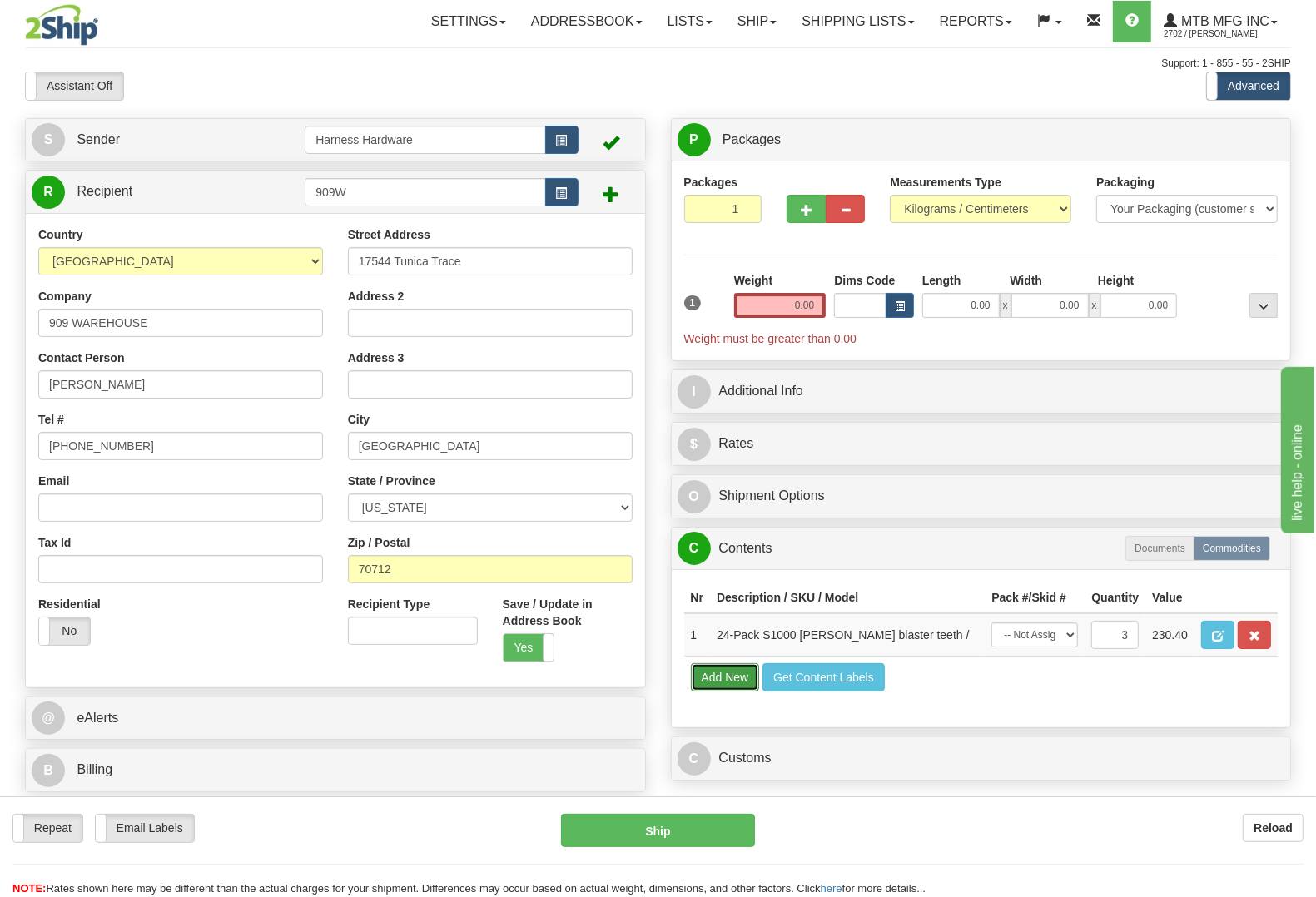
click at [718, 691] on button "Add New" at bounding box center [725, 677] width 69 height 28
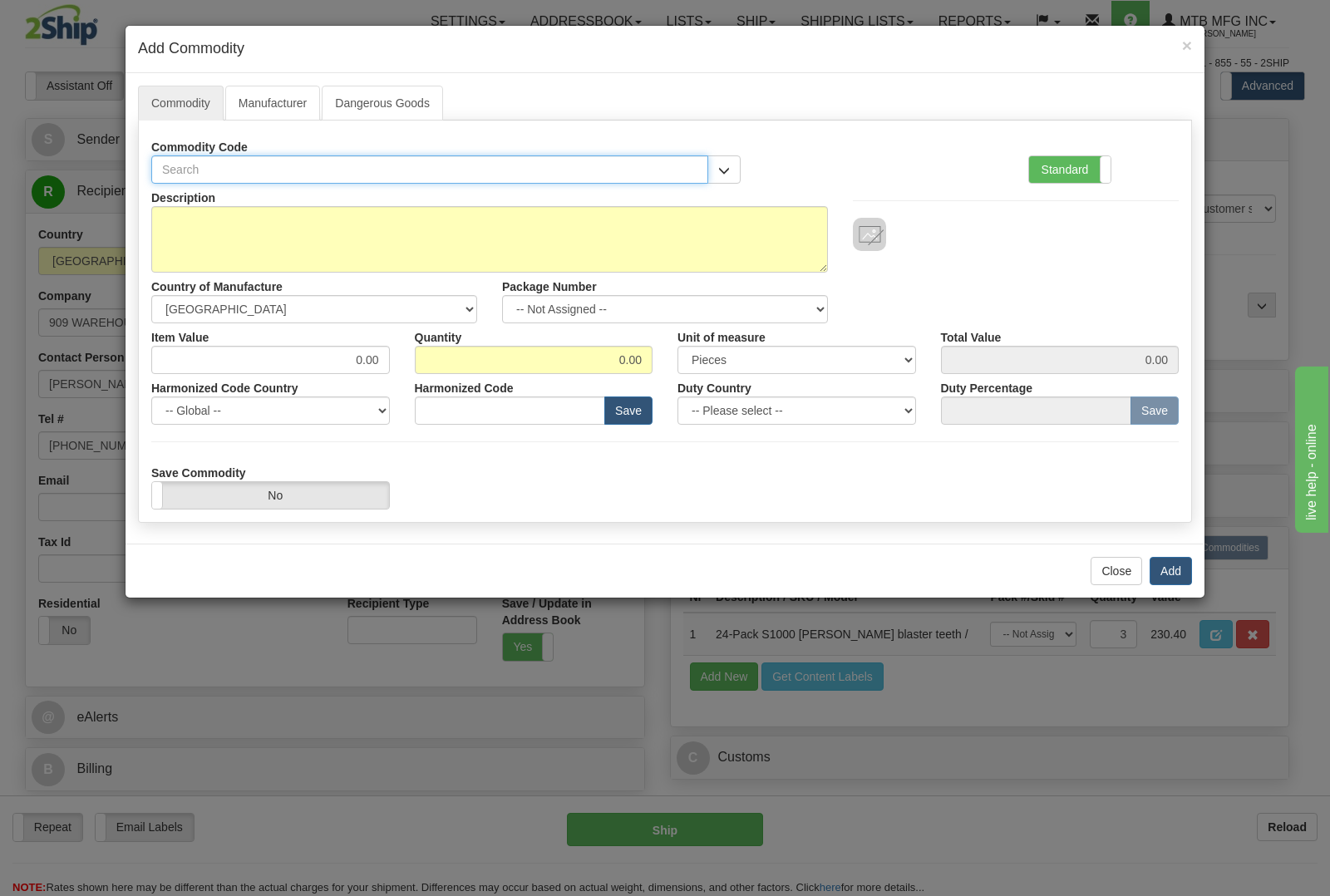
click at [506, 173] on input "text" at bounding box center [429, 169] width 557 height 28
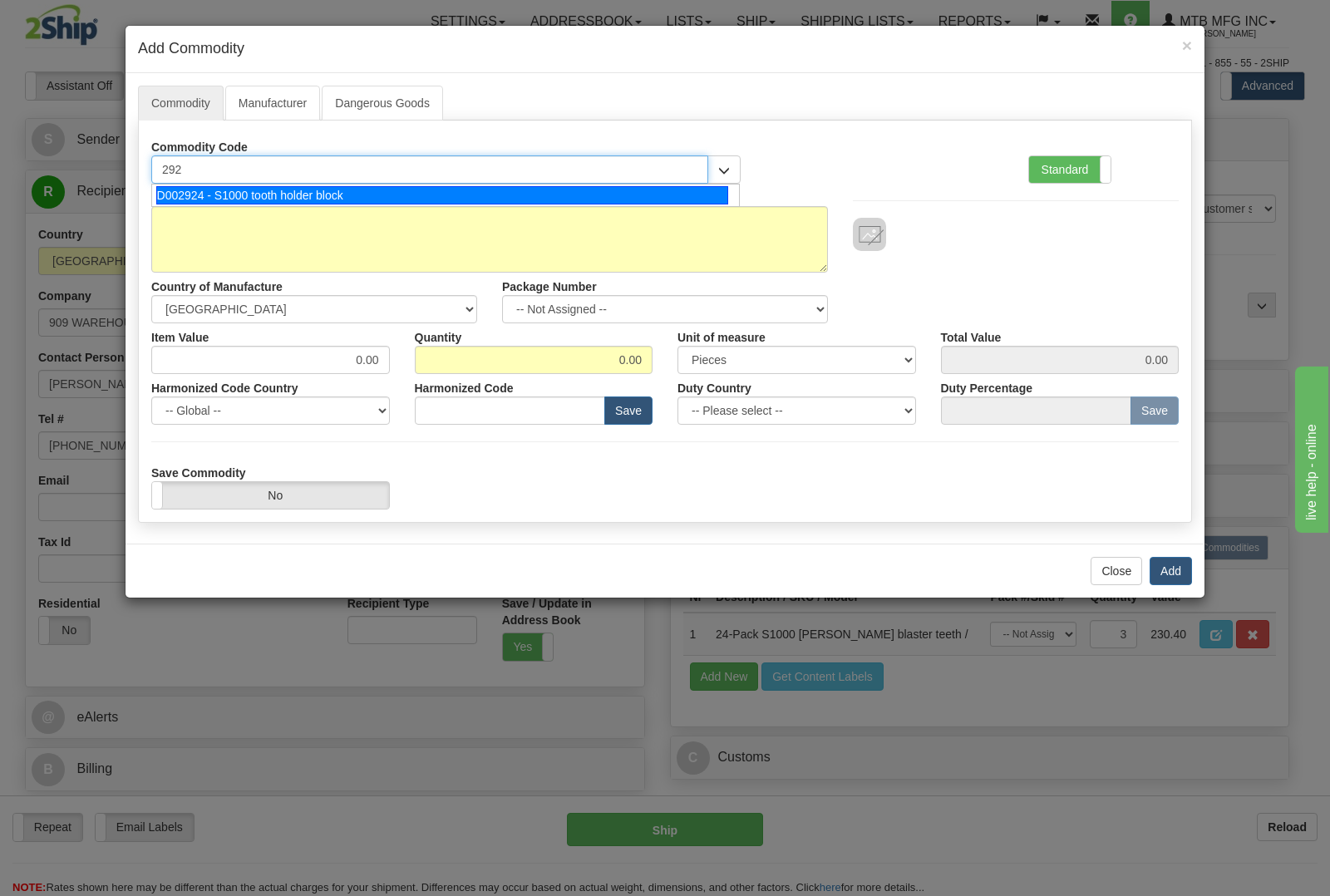
type input "2924"
click at [512, 206] on li "D002924 - S1000 tooth holder block" at bounding box center [445, 195] width 587 height 21
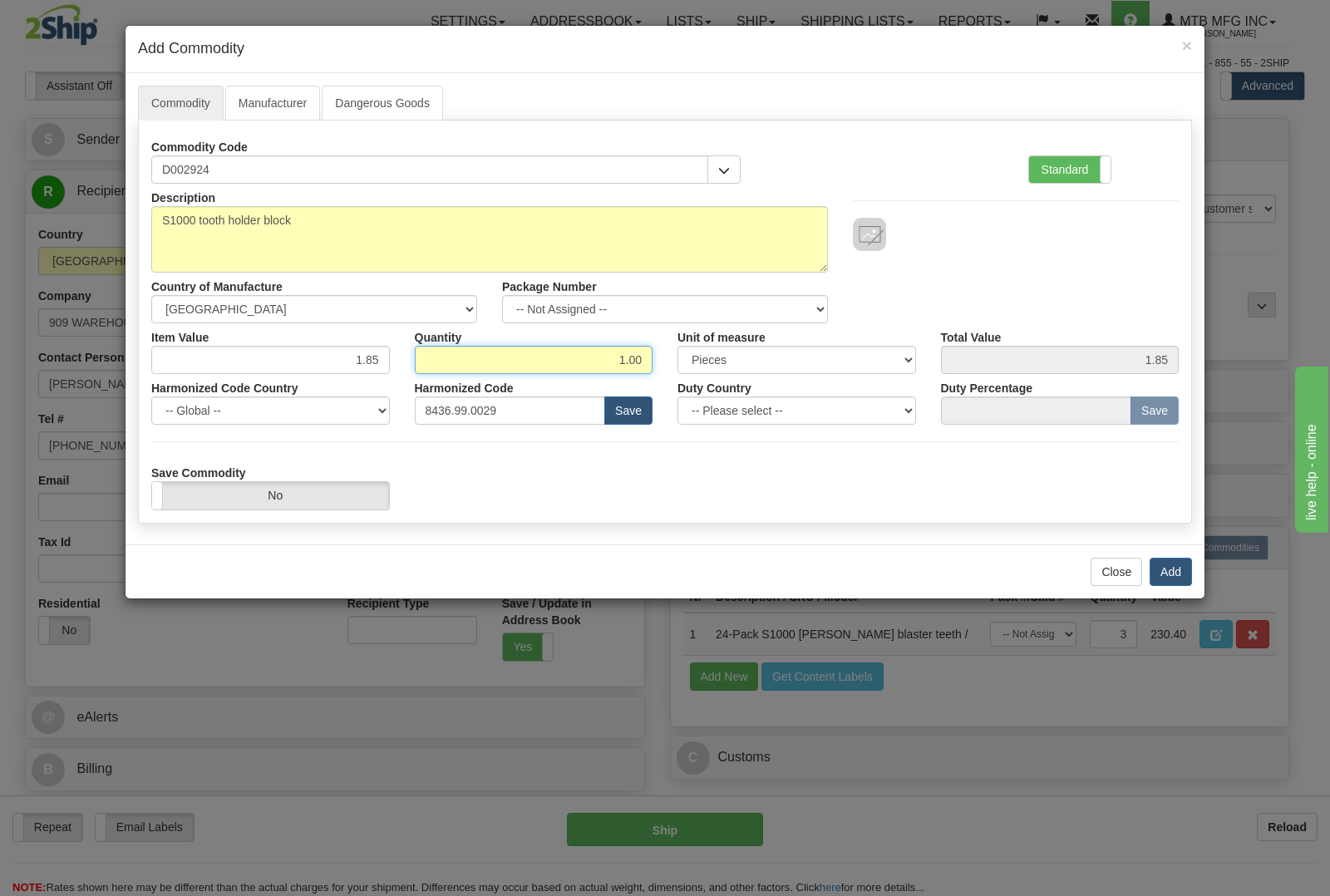
drag, startPoint x: 612, startPoint y: 356, endPoint x: 739, endPoint y: 360, distance: 127.1
click at [739, 360] on div "Item Value 1.85 Quantity 1.00 Unit of measure 3 Thousand Square Inches Adjustme…" at bounding box center [665, 348] width 1052 height 51
type input "5"
type input "9.25"
click at [1167, 567] on button "Add" at bounding box center [1170, 571] width 42 height 28
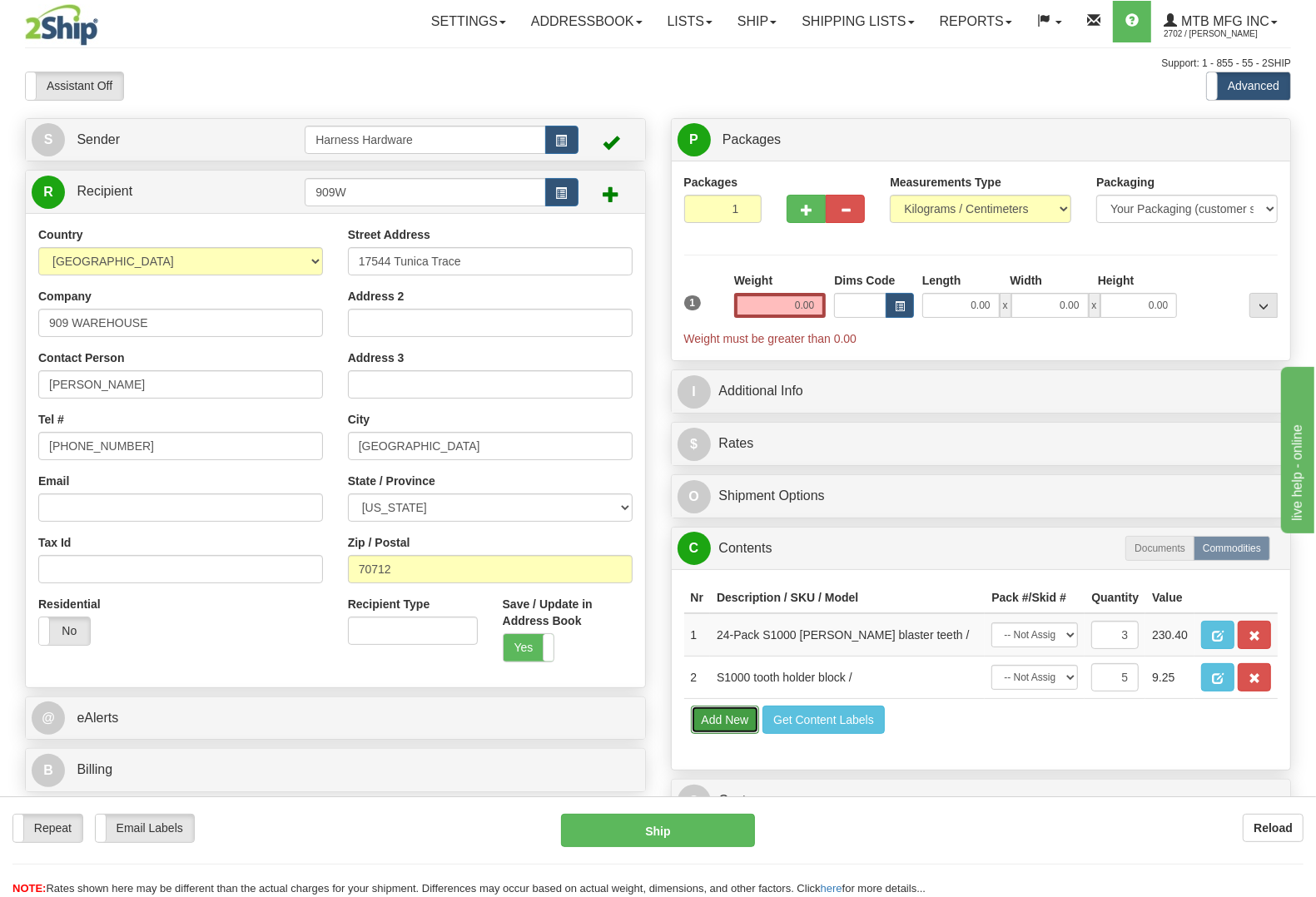
click at [720, 733] on button "Add New" at bounding box center [725, 719] width 69 height 28
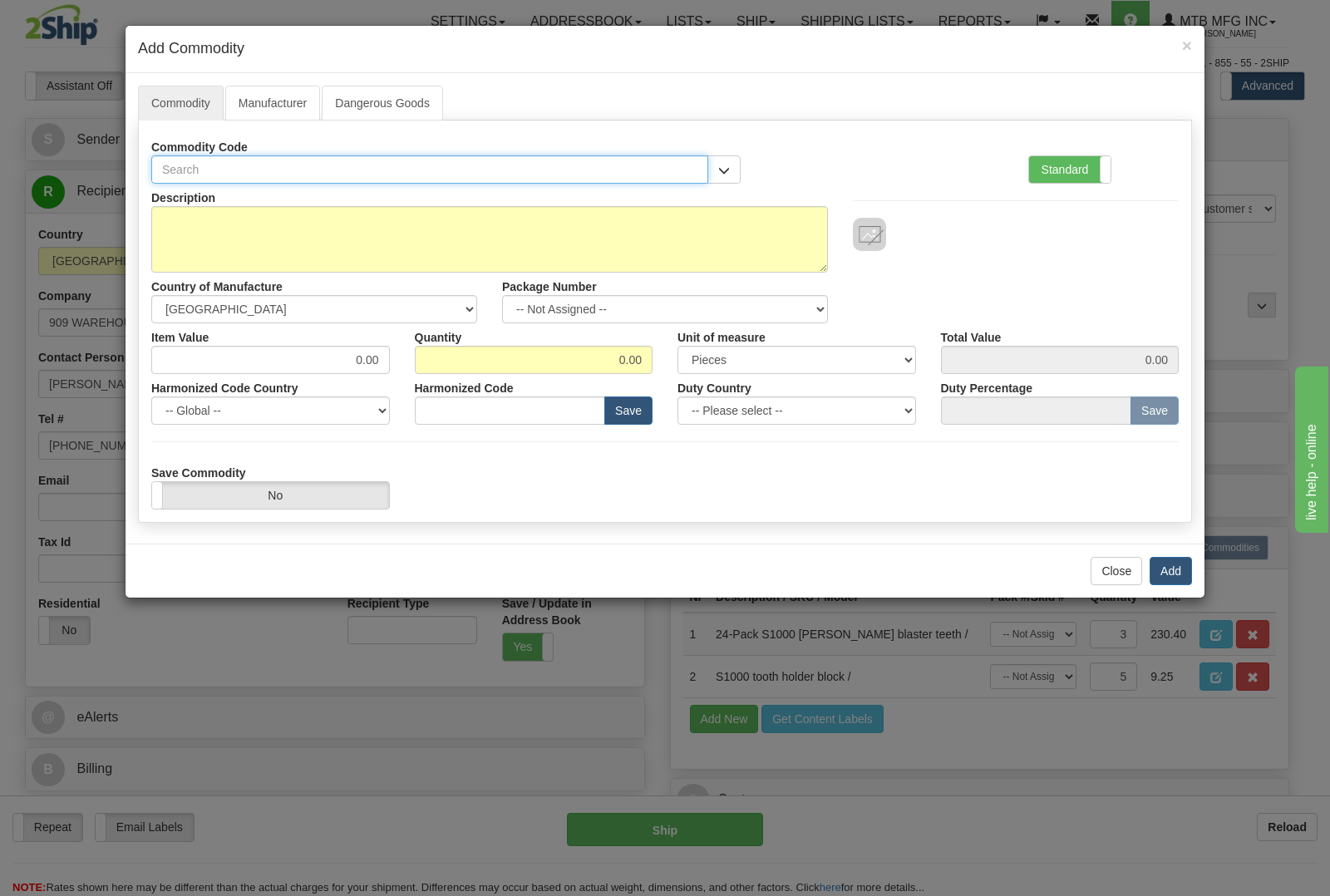
click at [283, 162] on input "text" at bounding box center [429, 169] width 557 height 28
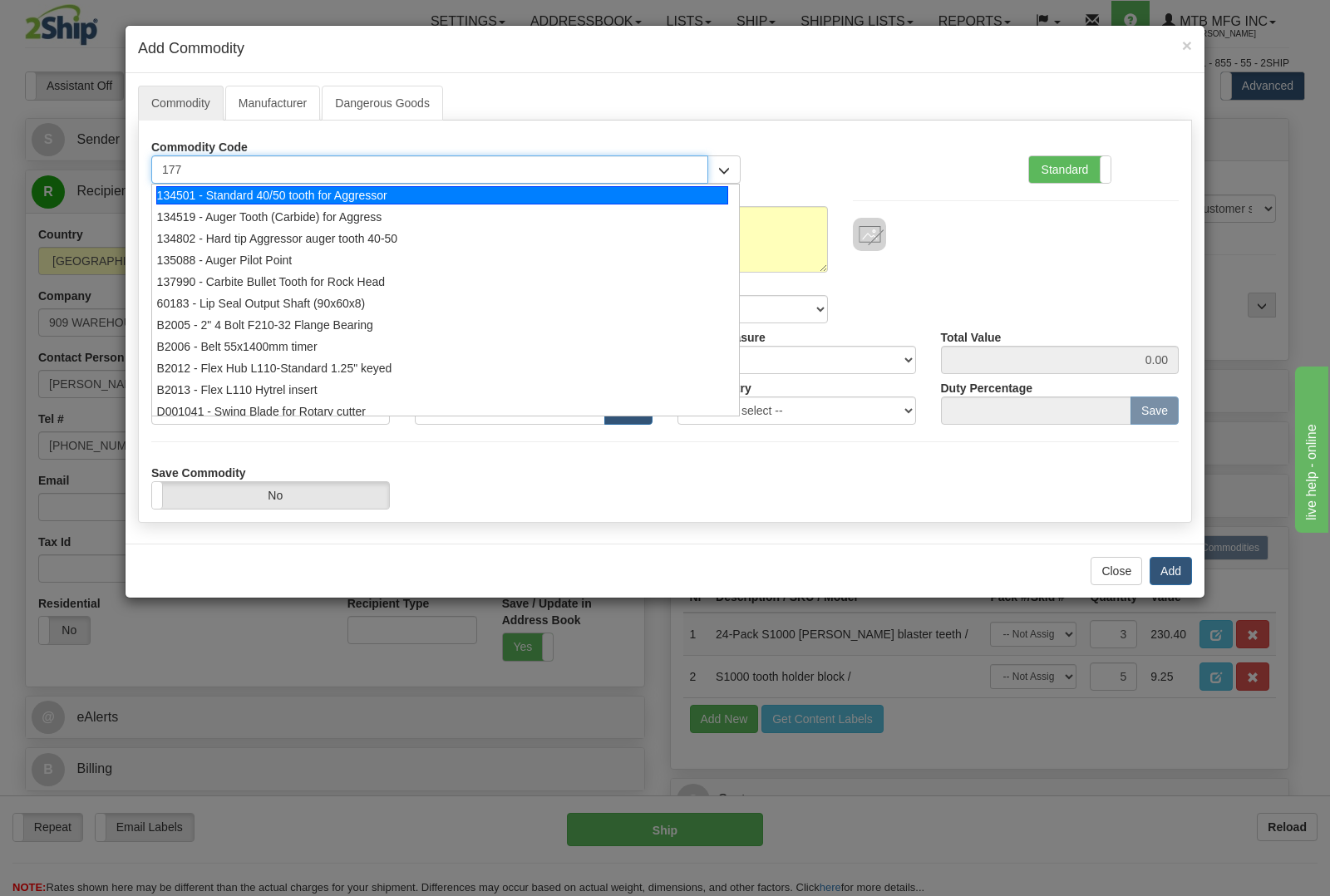
type input "1773"
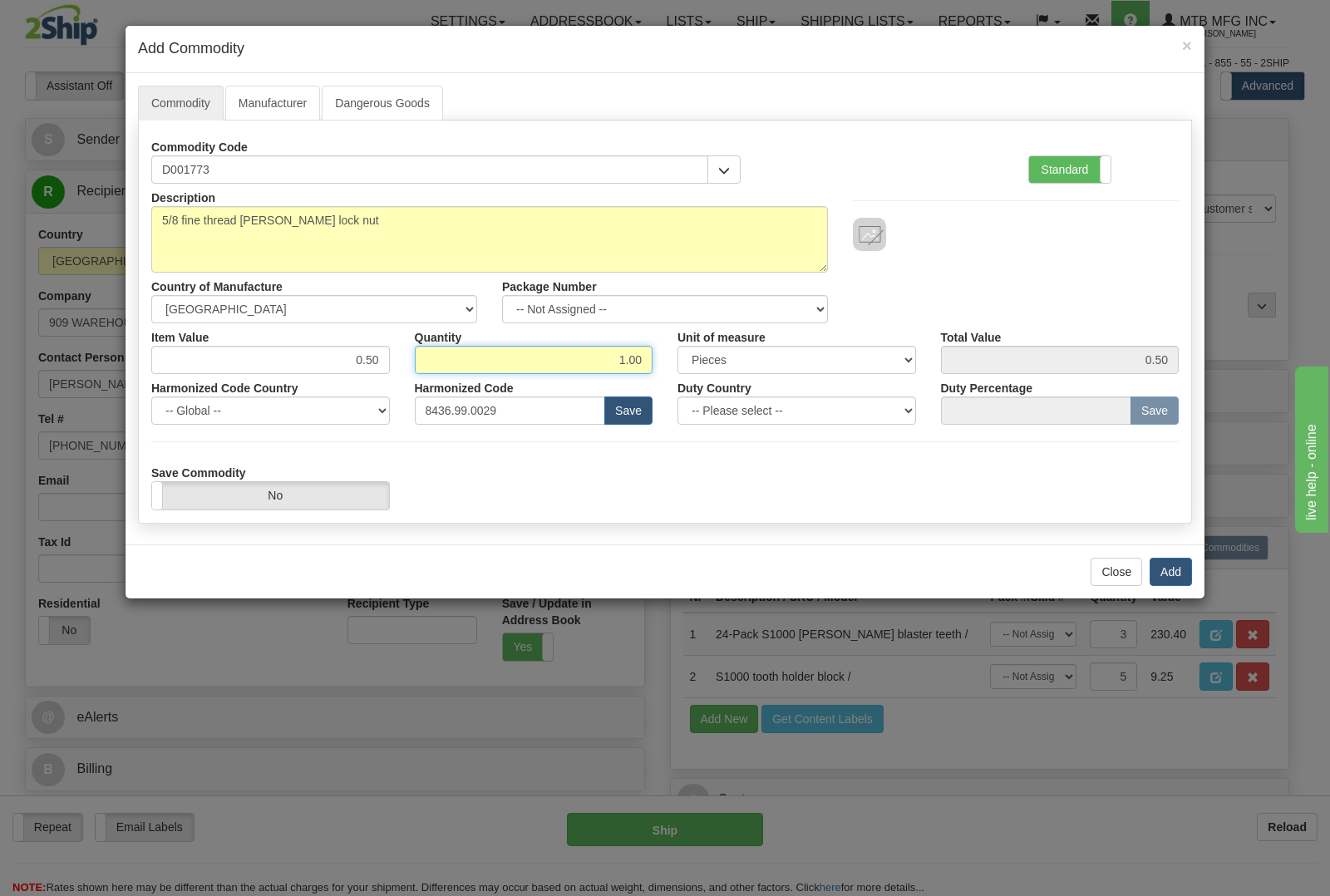
drag, startPoint x: 616, startPoint y: 359, endPoint x: 755, endPoint y: 370, distance: 139.4
click at [755, 370] on div "Item Value 0.50 Quantity 1.00 Unit of measure 3 Thousand Square Inches Adjustme…" at bounding box center [665, 348] width 1052 height 51
type input "52"
type input "26.00"
click at [1174, 585] on button "Add" at bounding box center [1170, 571] width 42 height 28
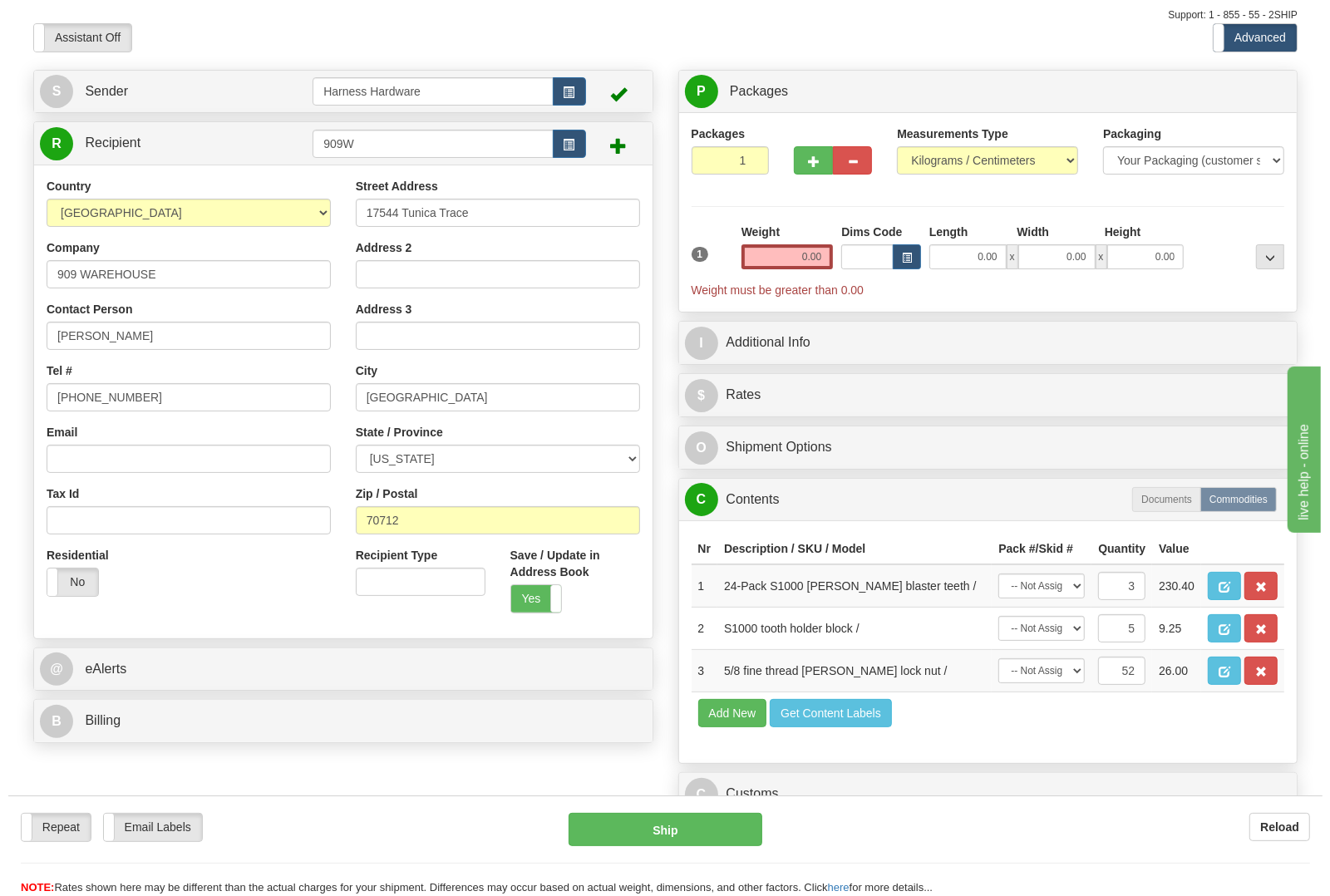
scroll to position [104, 0]
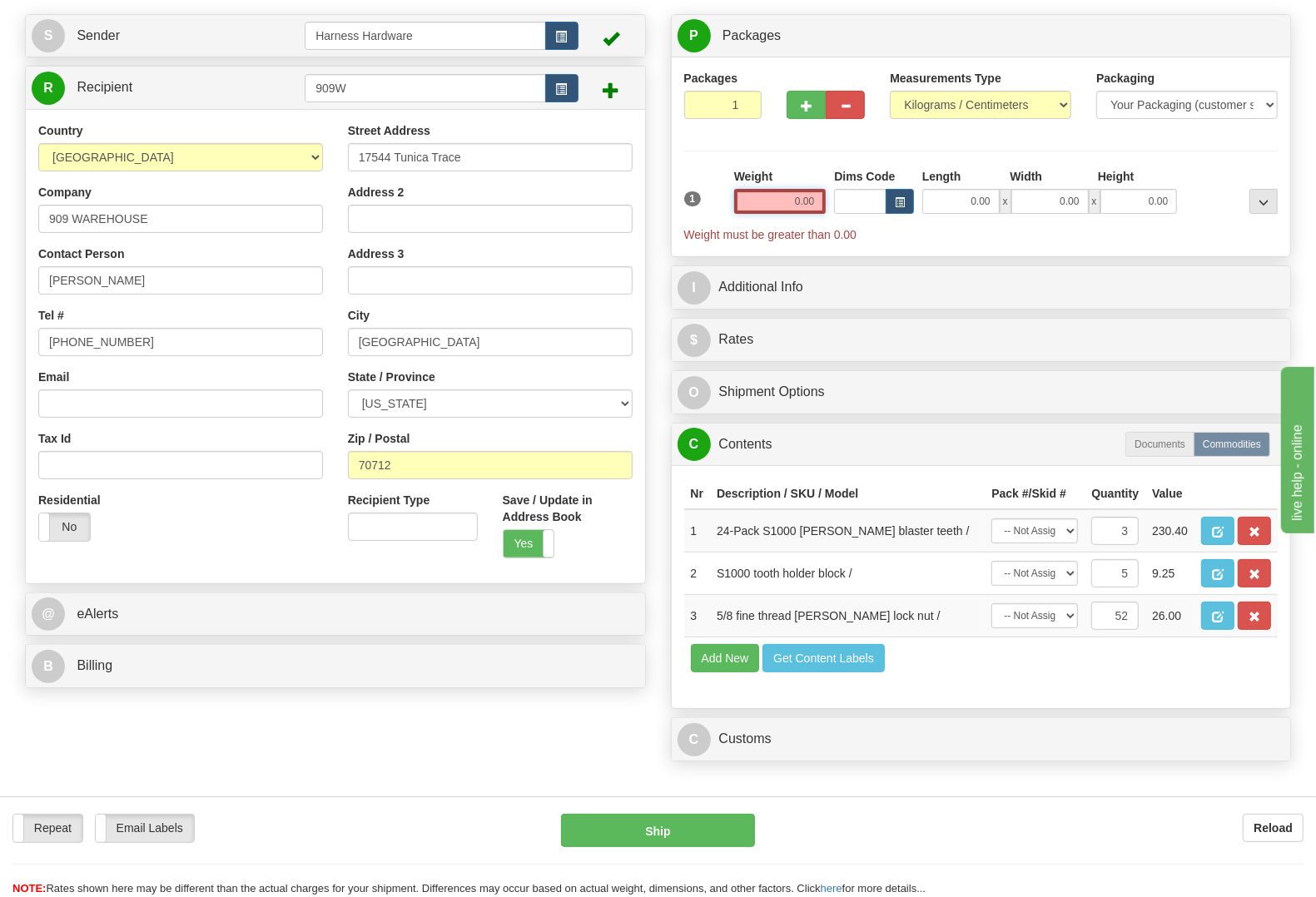
drag, startPoint x: 772, startPoint y: 204, endPoint x: 1028, endPoint y: 227, distance: 257.0
click at [1028, 227] on div "1 Weight 0.00 Dims Code 0.00" at bounding box center [981, 206] width 603 height 75
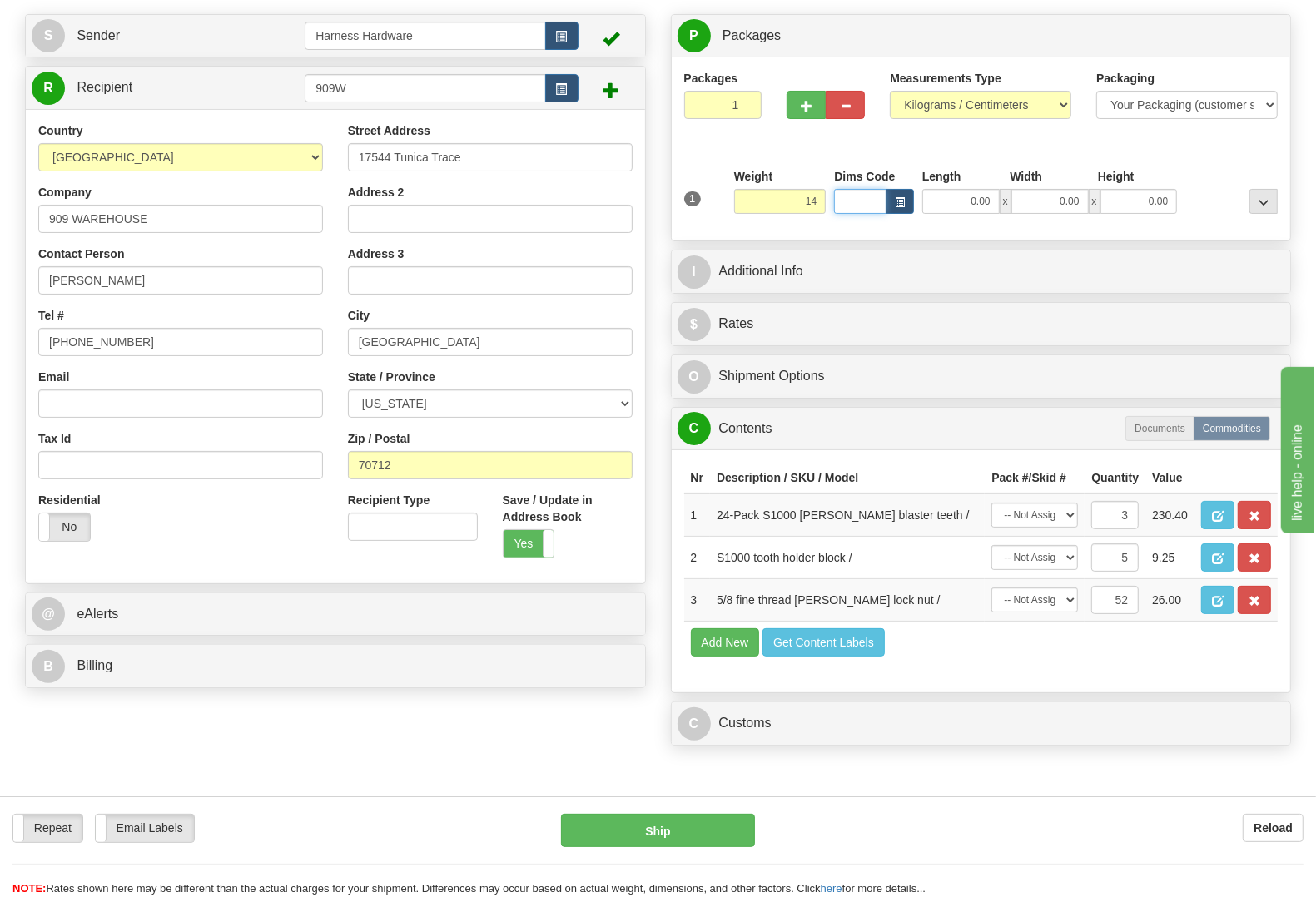
type input "14.00"
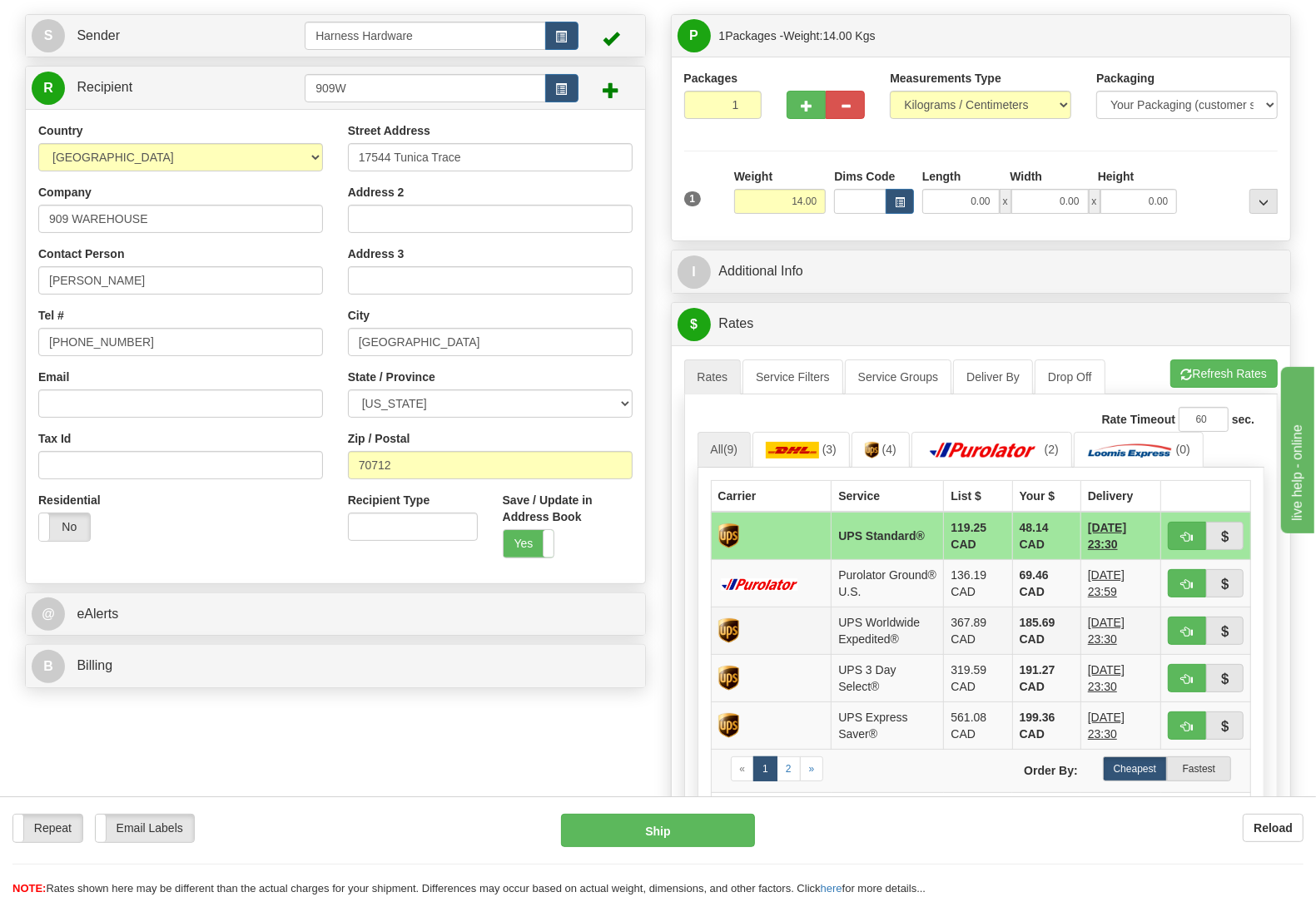
click at [1021, 636] on td "185.69 CAD" at bounding box center [1045, 630] width 68 height 47
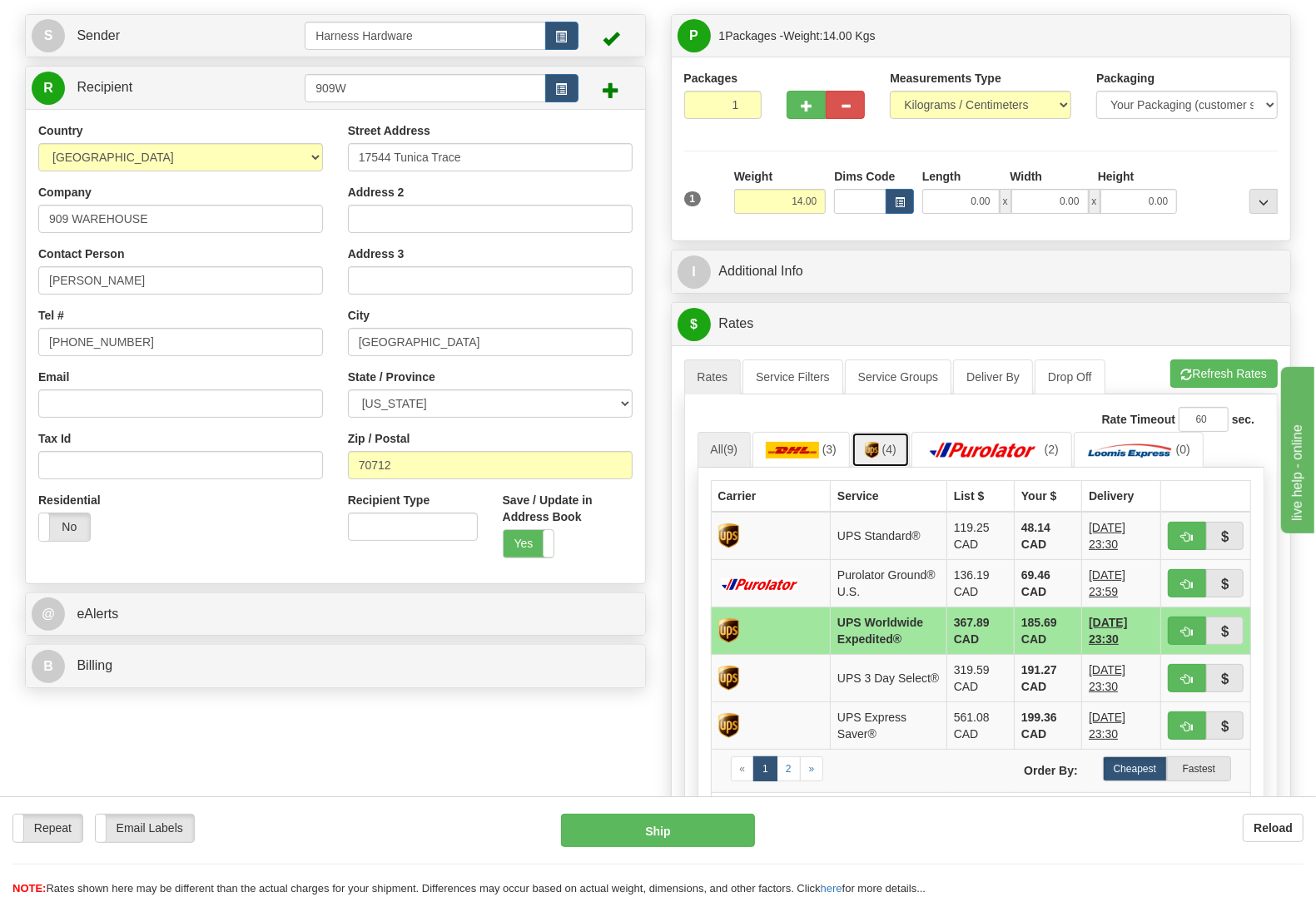
click at [885, 453] on link "(4)" at bounding box center [880, 449] width 59 height 36
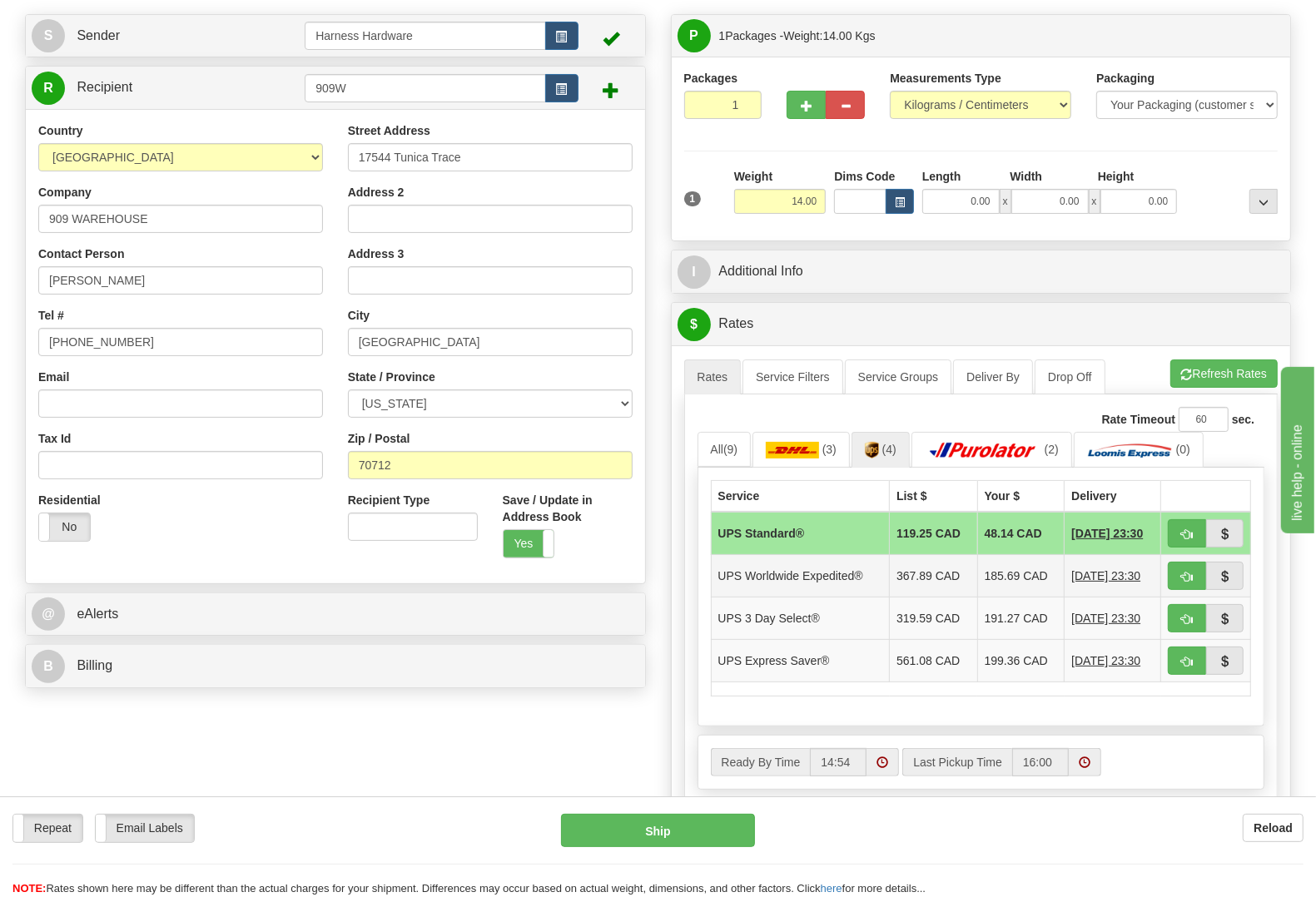
click at [787, 576] on td "UPS Worldwide Expedited®" at bounding box center [800, 577] width 179 height 42
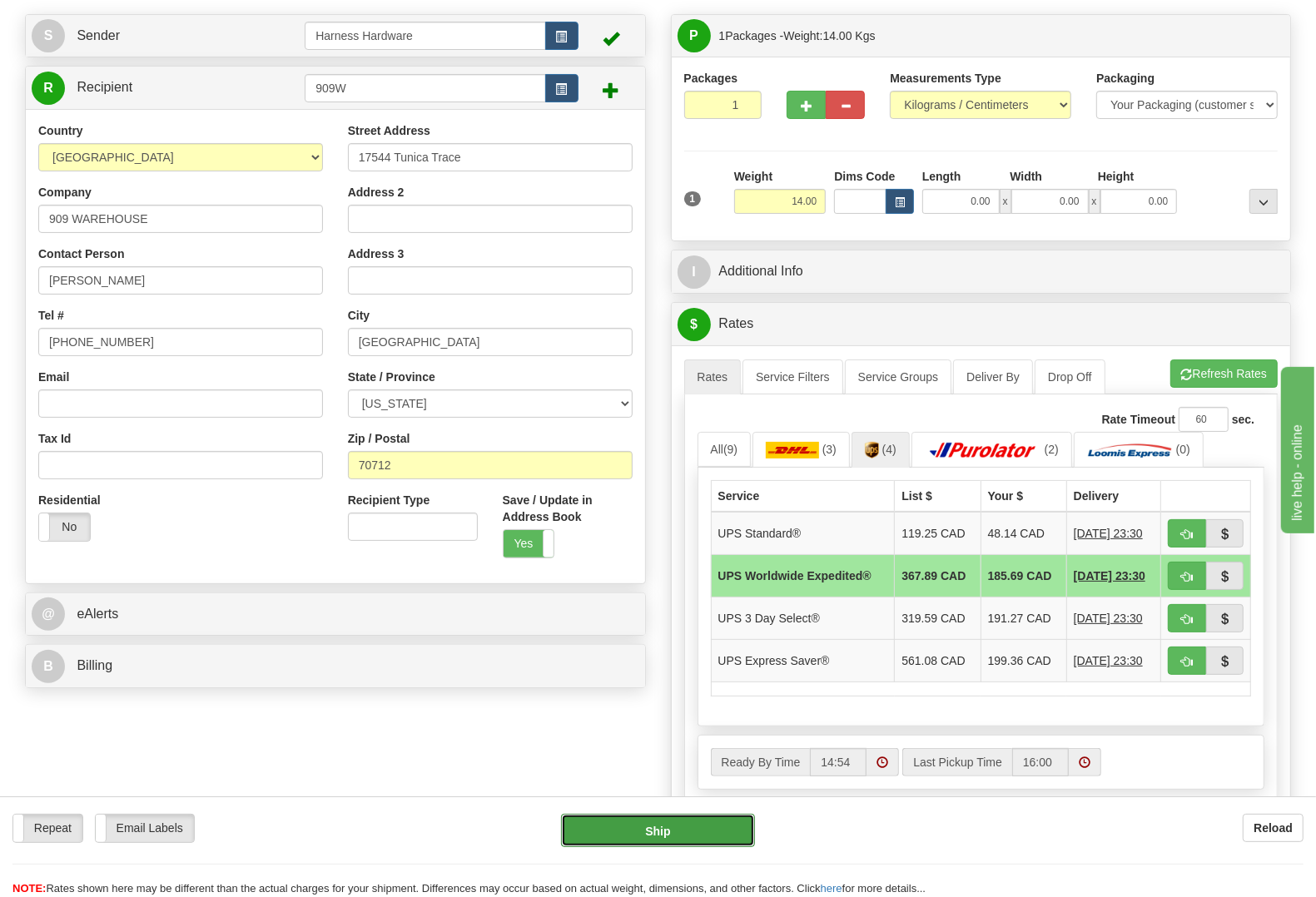
click at [709, 824] on button "Ship" at bounding box center [658, 830] width 194 height 34
type input "08"
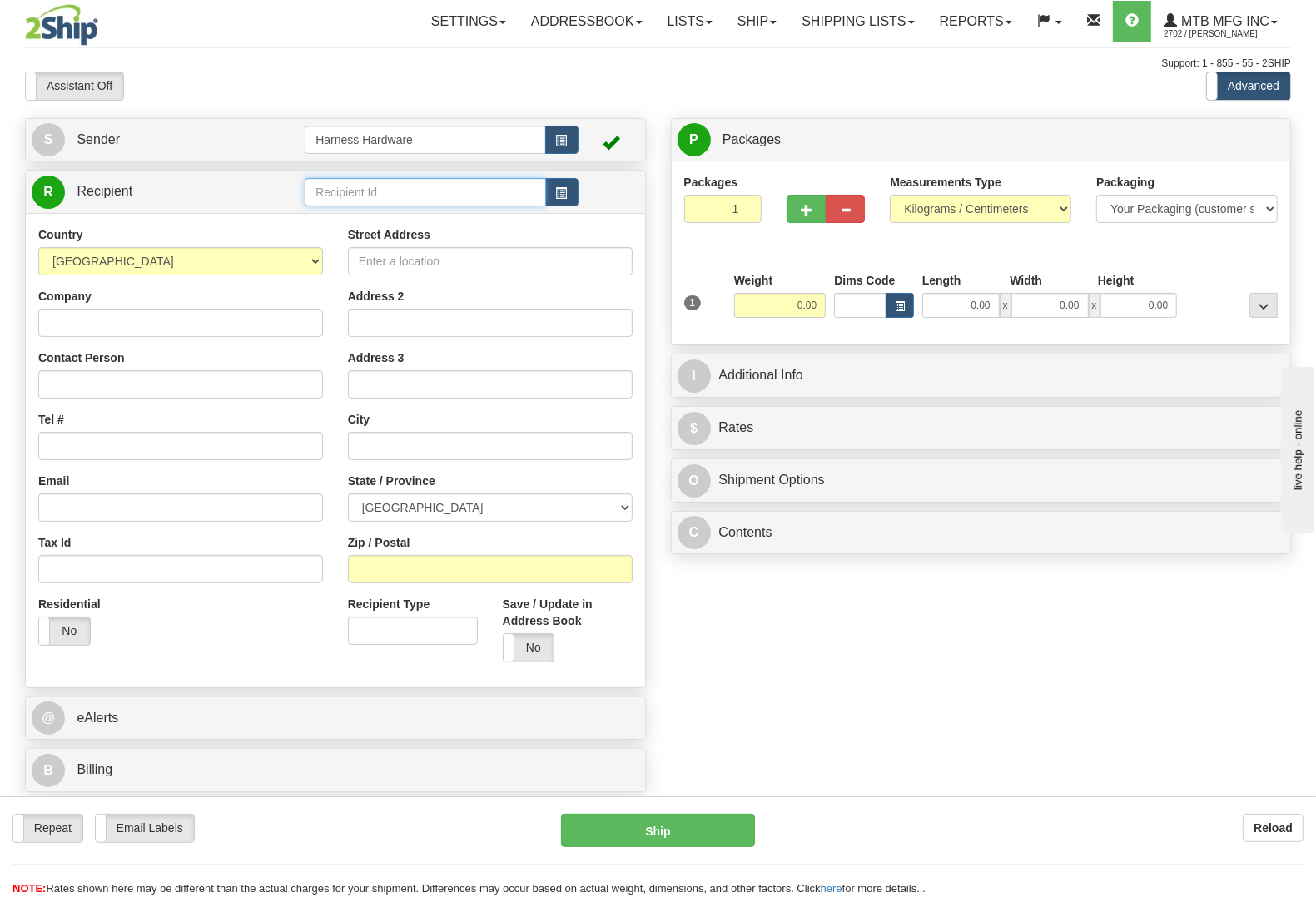
click at [348, 189] on input "text" at bounding box center [425, 192] width 241 height 28
